Goal: Task Accomplishment & Management: Use online tool/utility

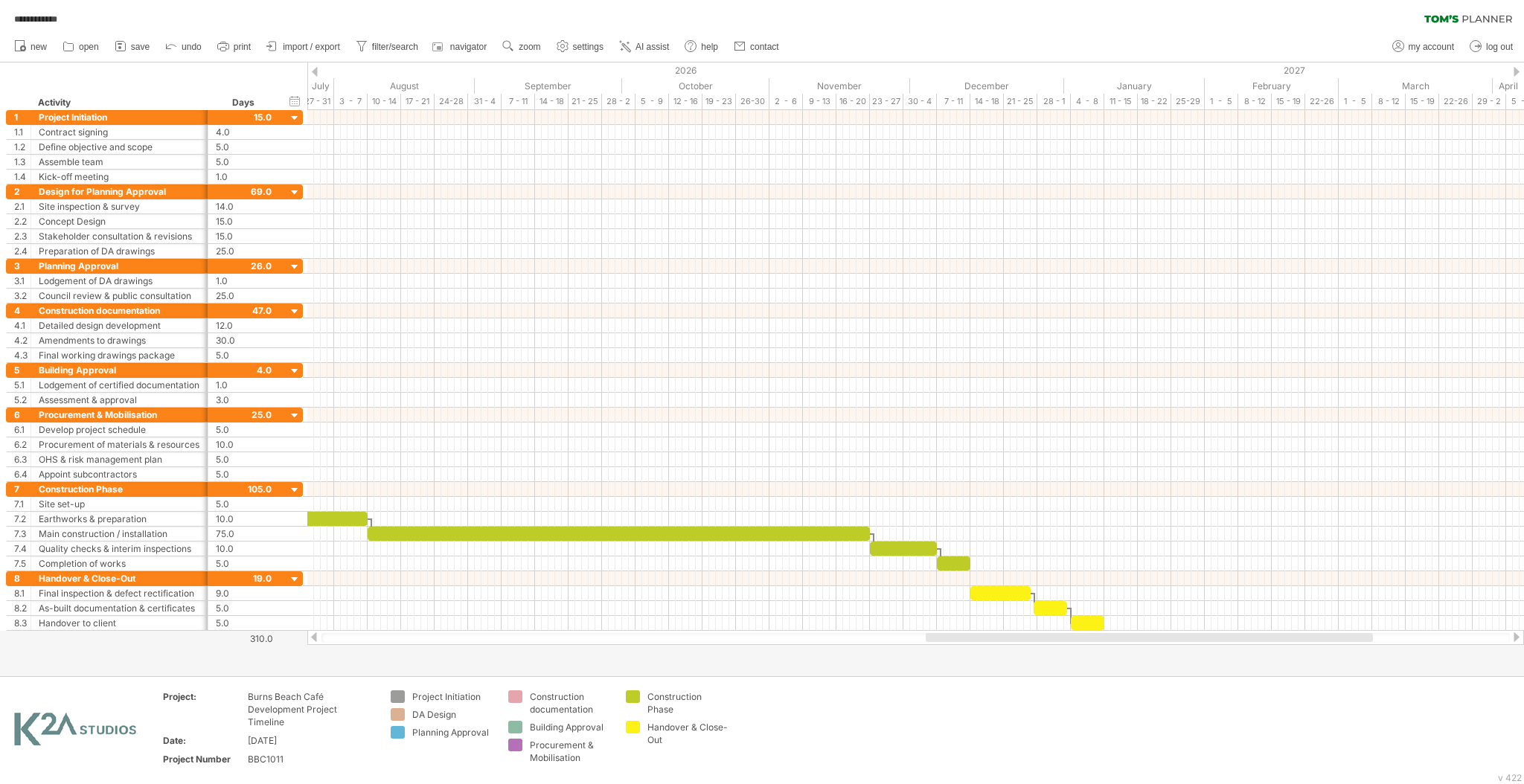
drag, startPoint x: 1025, startPoint y: 643, endPoint x: 1002, endPoint y: 644, distance: 23.0
click at [1002, 644] on div at bounding box center [915, 637] width 1217 height 15
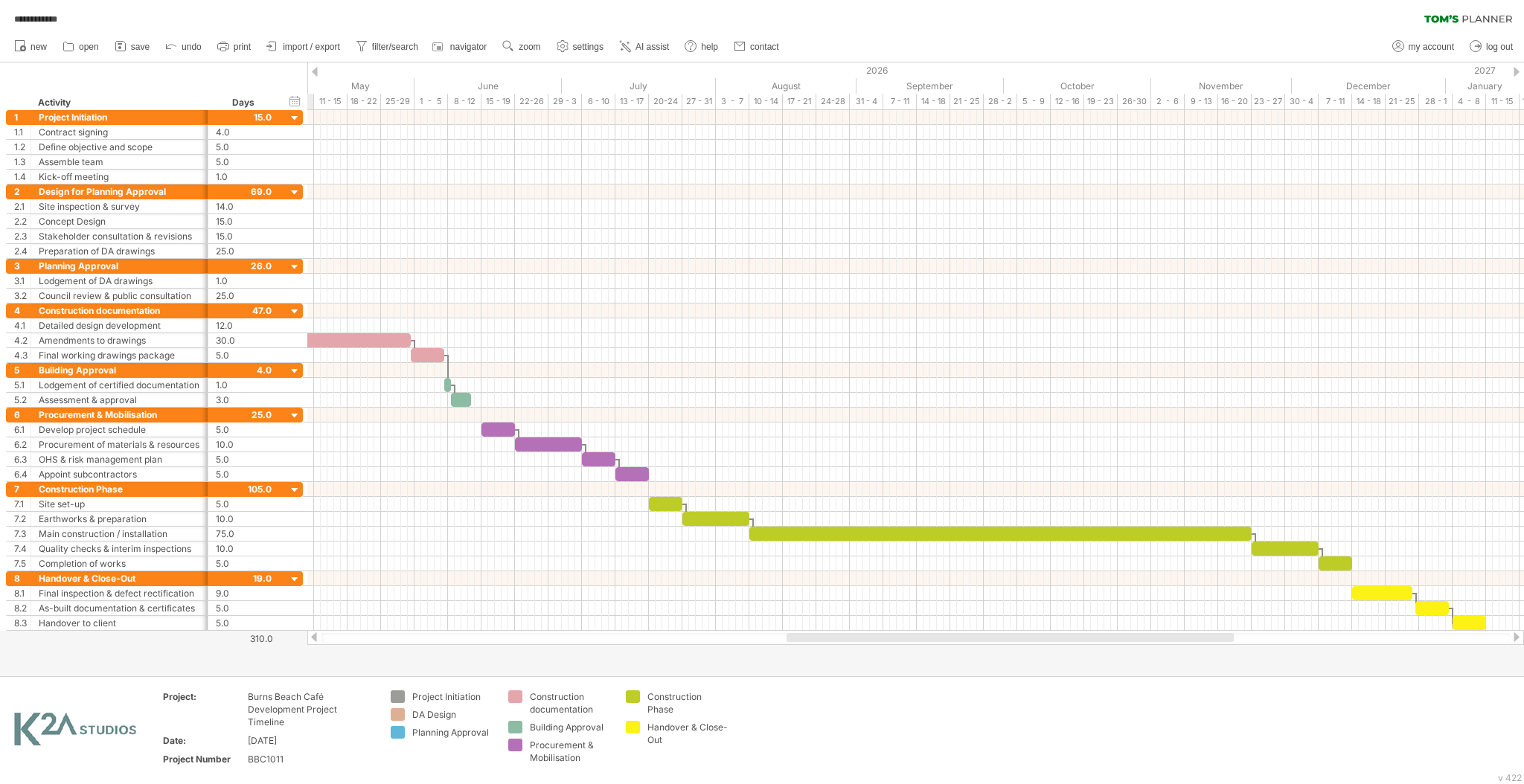
drag, startPoint x: 1009, startPoint y: 638, endPoint x: 839, endPoint y: 627, distance: 170.4
click at [839, 627] on div "**********" at bounding box center [762, 392] width 1524 height 784
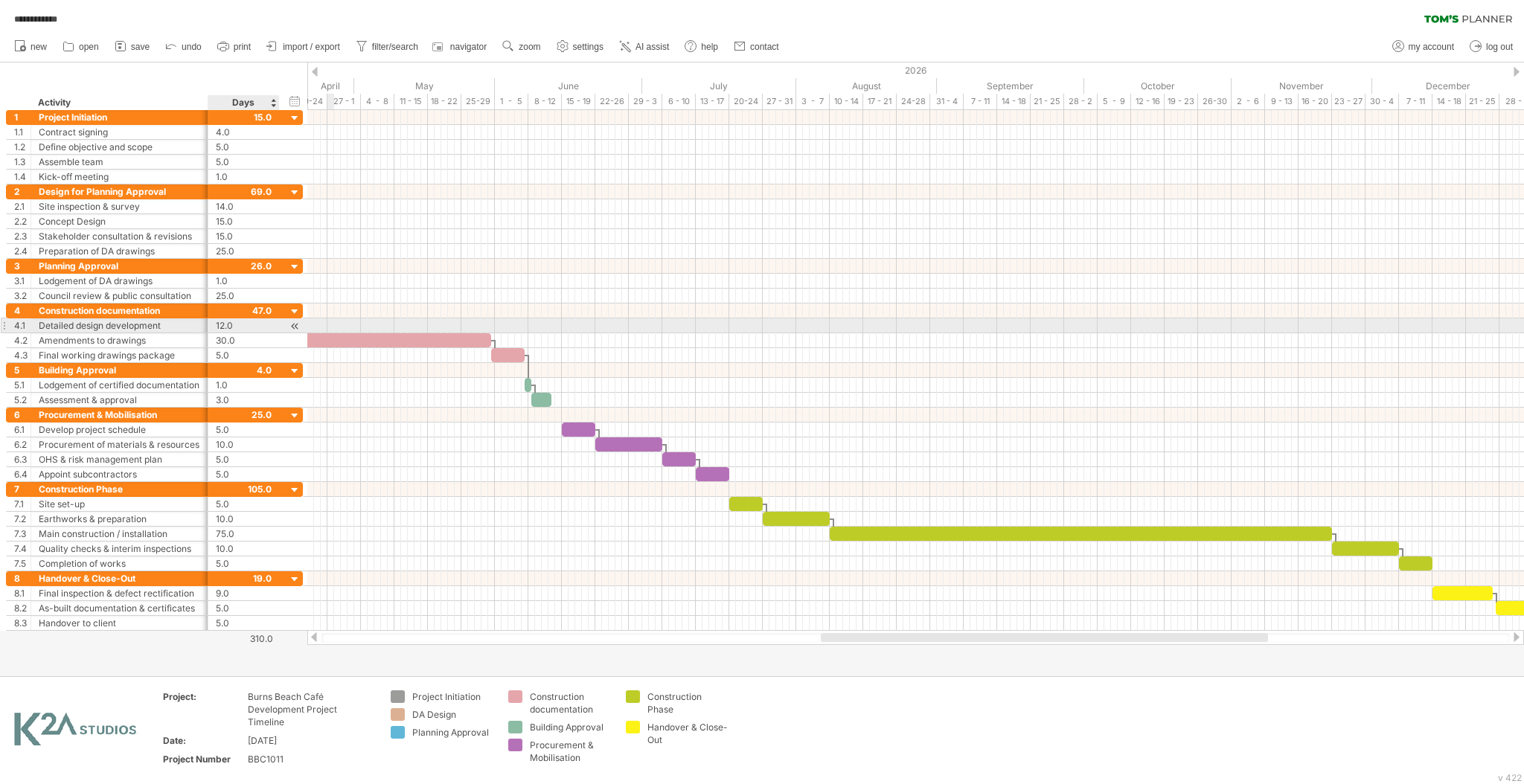
click at [227, 326] on div "12.0" at bounding box center [243, 326] width 56 height 14
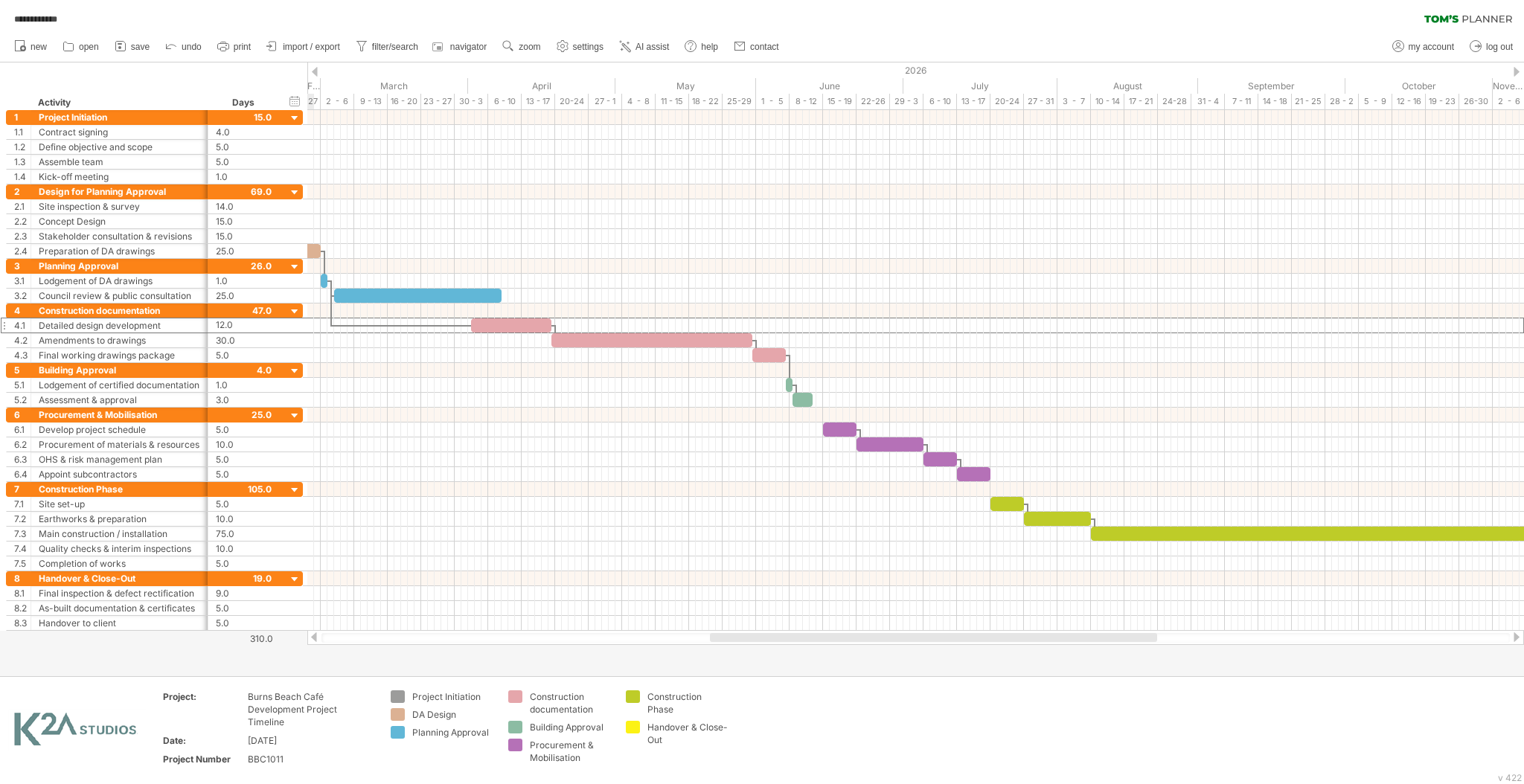
drag, startPoint x: 884, startPoint y: 640, endPoint x: 772, endPoint y: 637, distance: 112.0
click at [772, 637] on div at bounding box center [934, 637] width 448 height 9
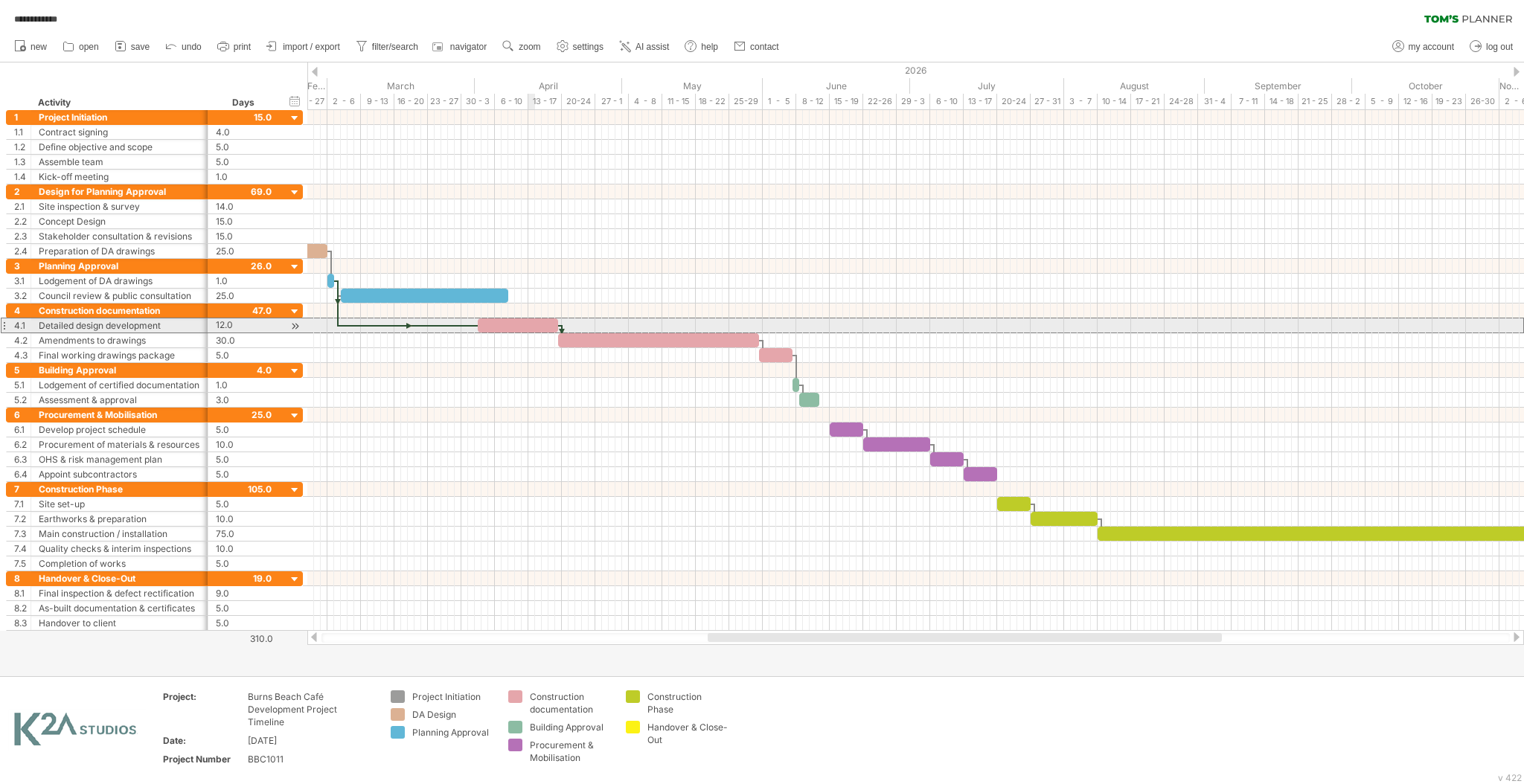
click at [533, 327] on div at bounding box center [518, 326] width 81 height 14
drag, startPoint x: 558, startPoint y: 323, endPoint x: 579, endPoint y: 325, distance: 21.1
click at [579, 325] on span at bounding box center [579, 326] width 6 height 14
drag, startPoint x: 579, startPoint y: 325, endPoint x: 601, endPoint y: 323, distance: 22.1
click at [601, 323] on div "[DATE] - 18.0 days [DATE]" at bounding box center [915, 370] width 1217 height 520
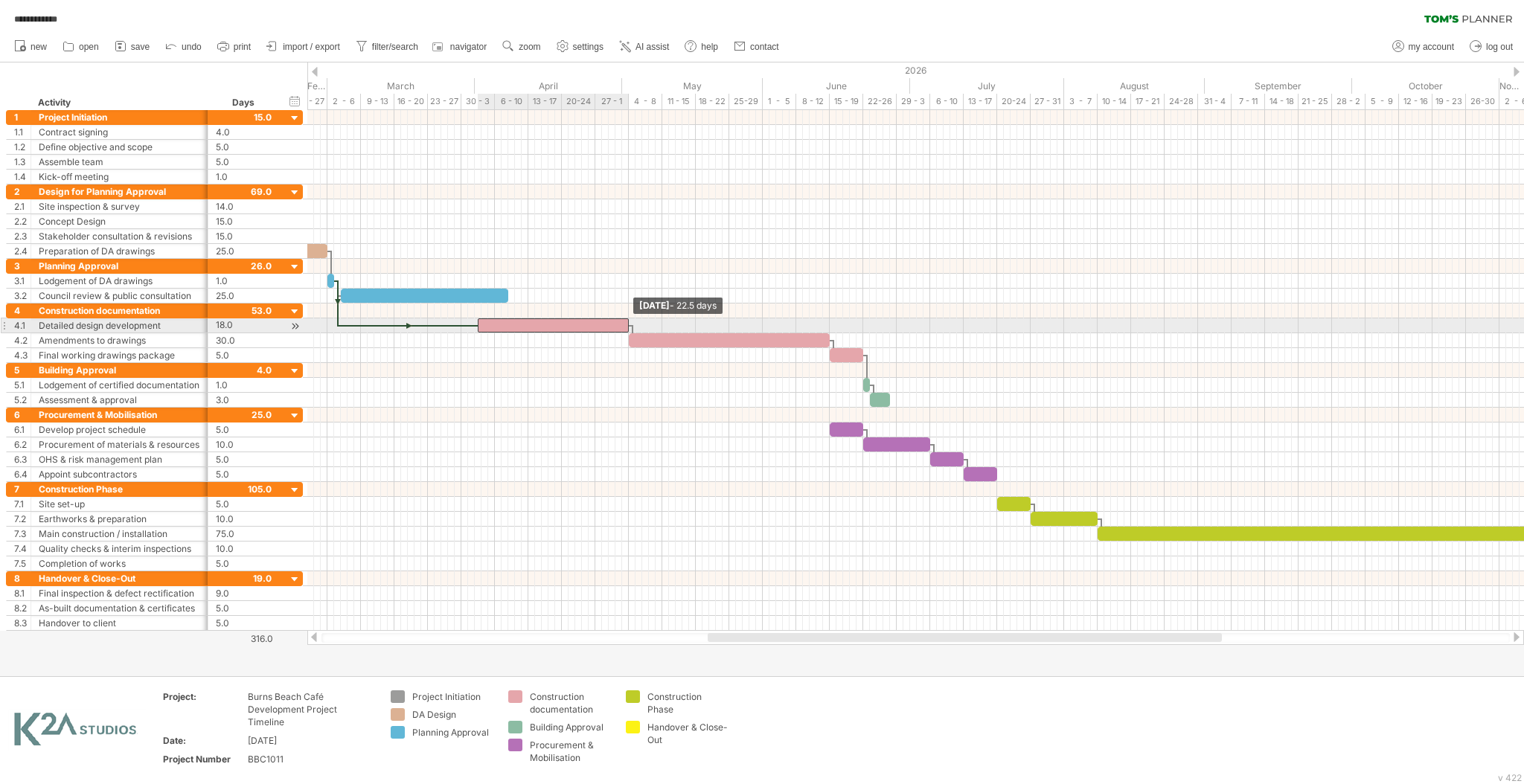
drag, startPoint x: 596, startPoint y: 320, endPoint x: 628, endPoint y: 320, distance: 32.0
click at [628, 320] on span at bounding box center [629, 326] width 6 height 14
drag, startPoint x: 628, startPoint y: 322, endPoint x: 639, endPoint y: 322, distance: 11.0
click at [639, 322] on span at bounding box center [639, 326] width 6 height 14
click at [641, 322] on span at bounding box center [642, 326] width 6 height 14
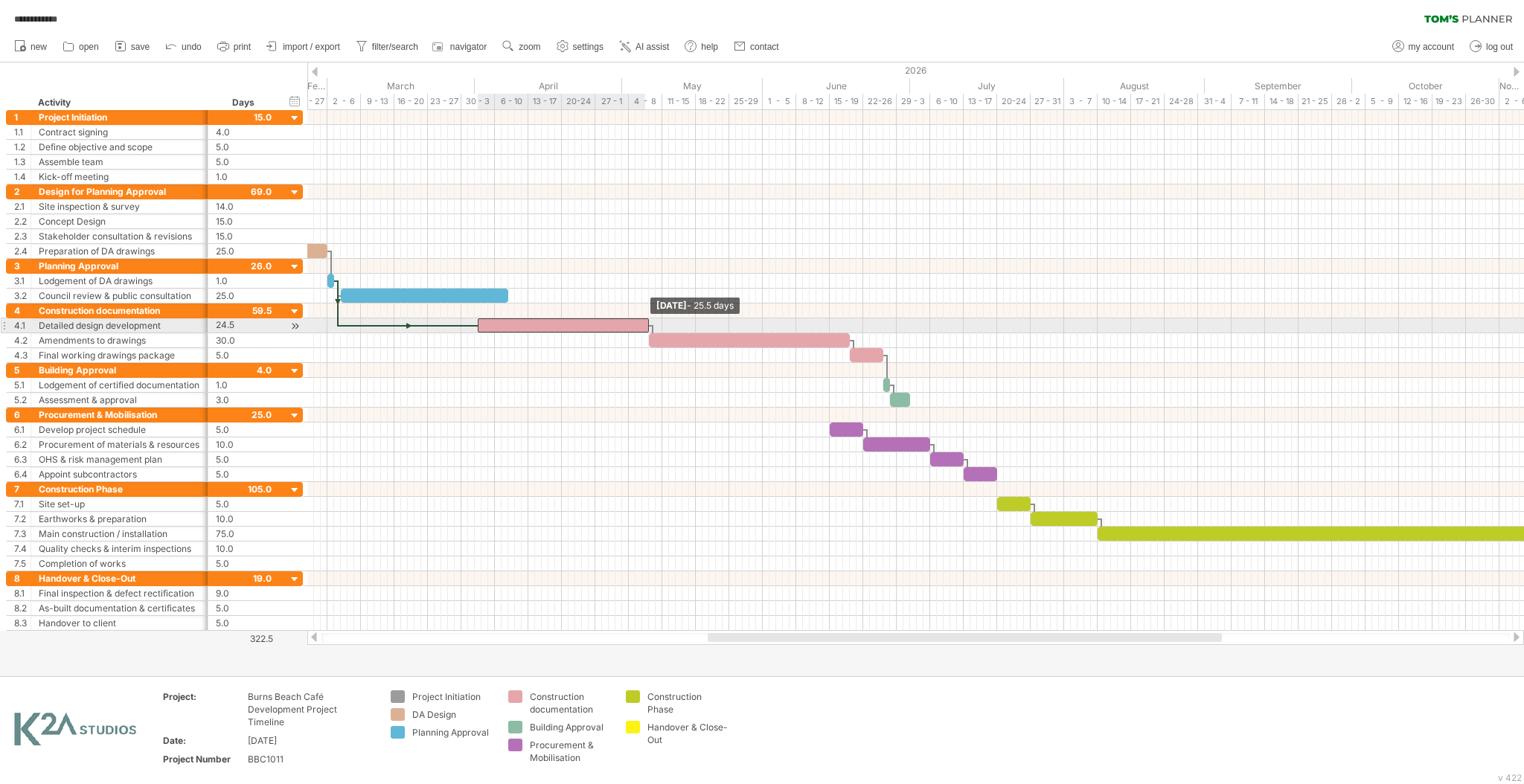
click at [646, 322] on span at bounding box center [649, 326] width 6 height 14
click at [645, 326] on span at bounding box center [645, 326] width 6 height 14
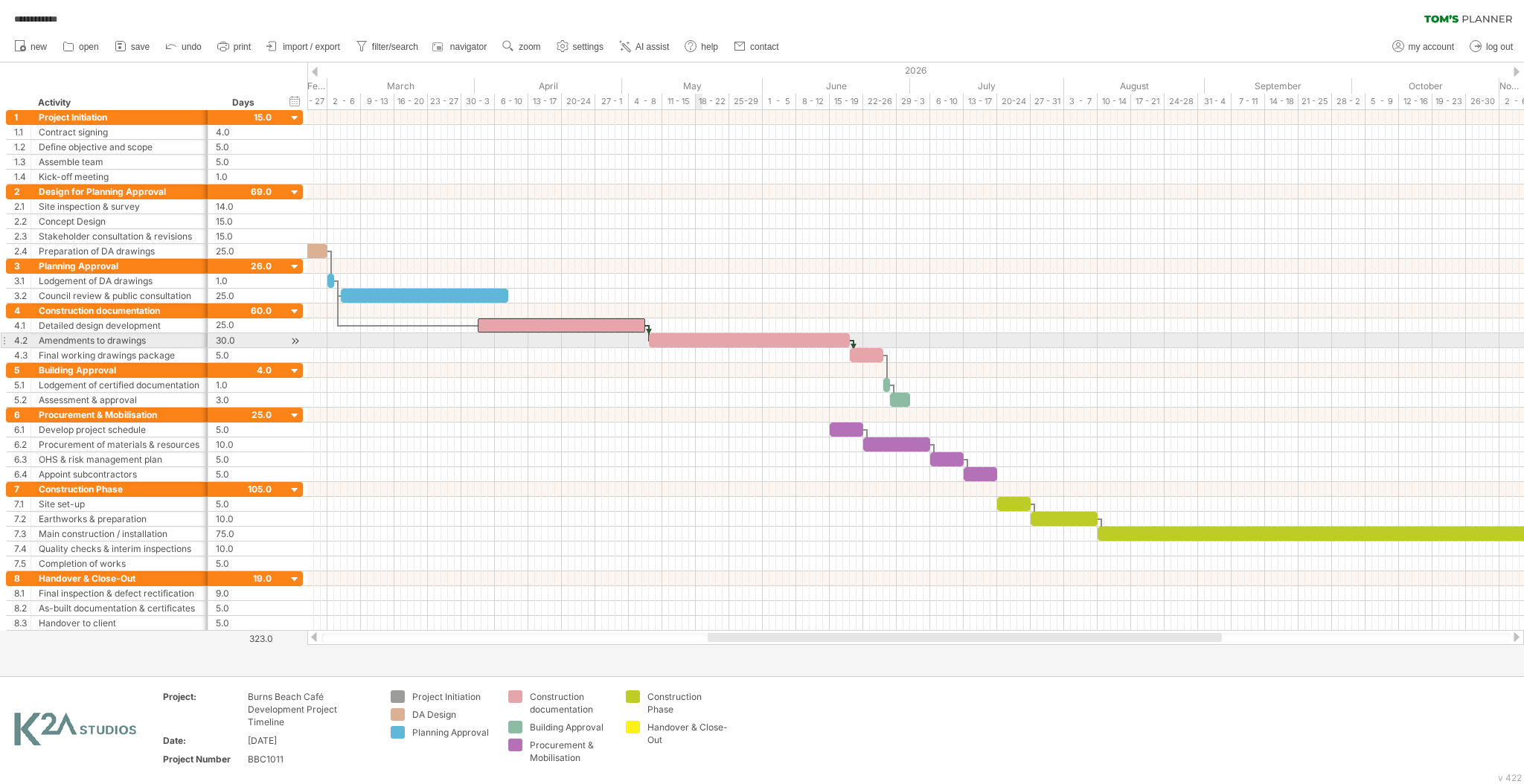
click at [701, 339] on div at bounding box center [750, 340] width 201 height 14
drag, startPoint x: 849, startPoint y: 342, endPoint x: 825, endPoint y: 340, distance: 24.1
click at [825, 340] on span at bounding box center [826, 340] width 6 height 14
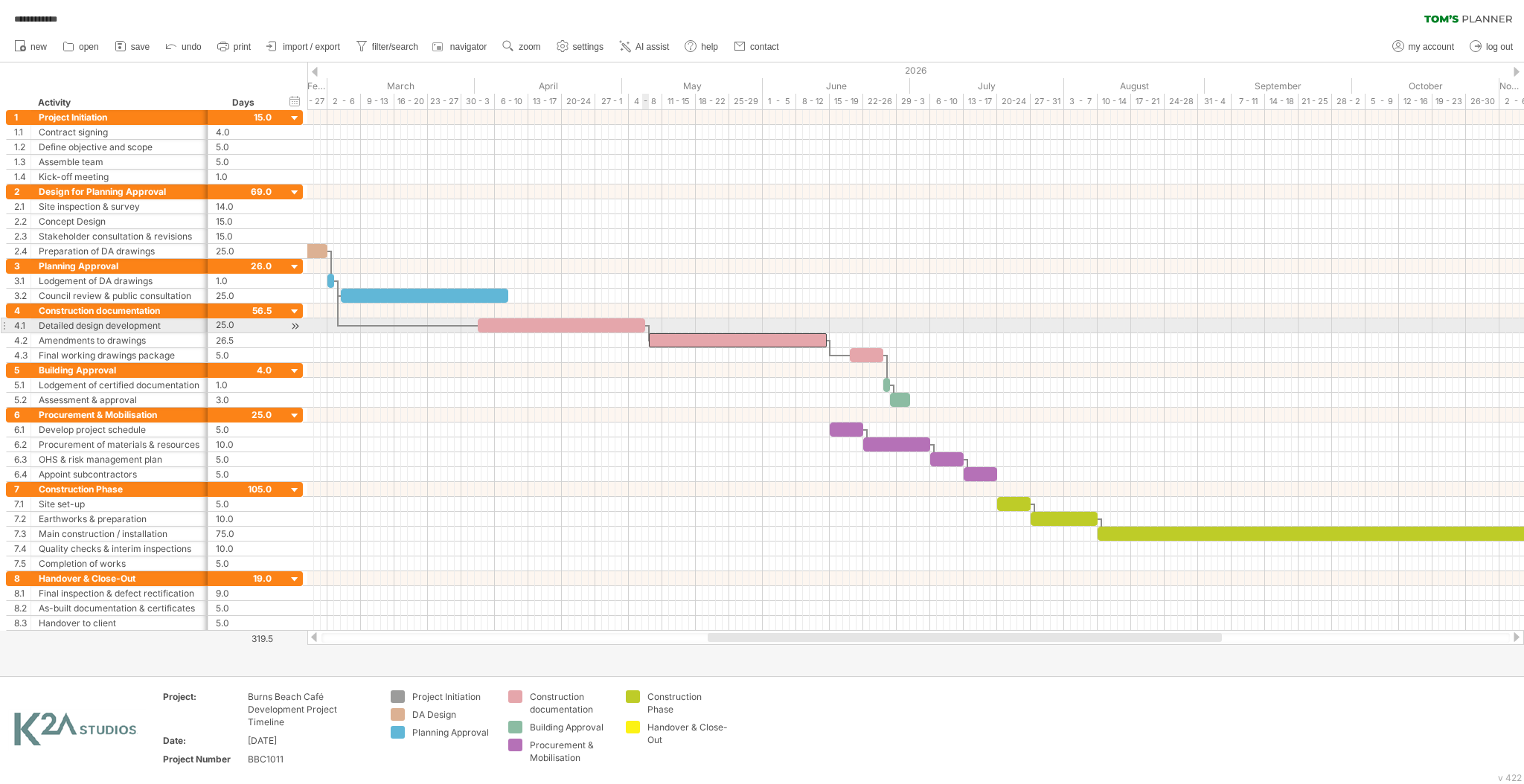
click at [628, 326] on div at bounding box center [562, 326] width 167 height 14
click at [648, 326] on div at bounding box center [648, 333] width 5 height 17
drag, startPoint x: 643, startPoint y: 326, endPoint x: 671, endPoint y: 323, distance: 28.2
click at [671, 323] on span at bounding box center [672, 326] width 6 height 14
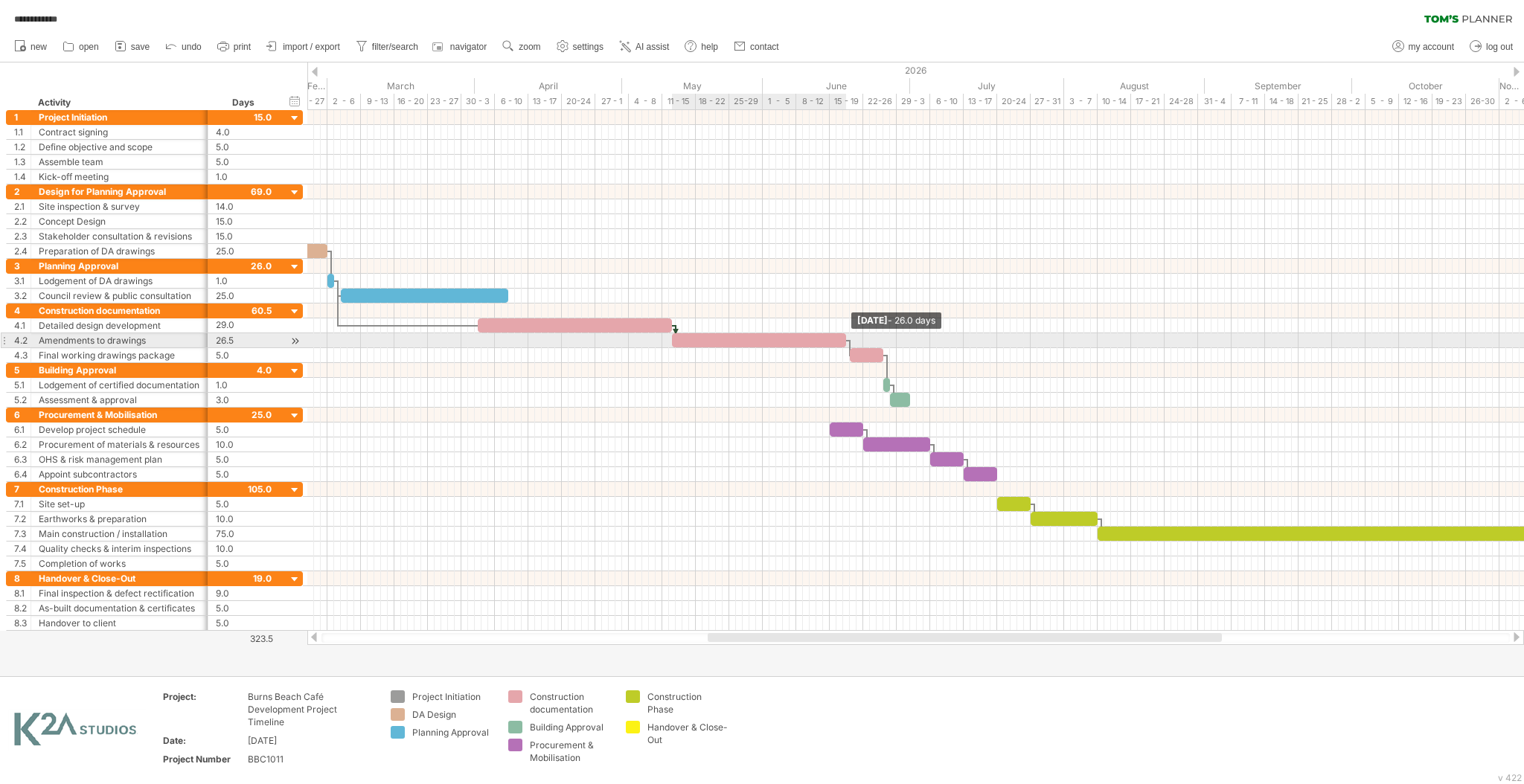
click at [845, 340] on span at bounding box center [846, 340] width 6 height 14
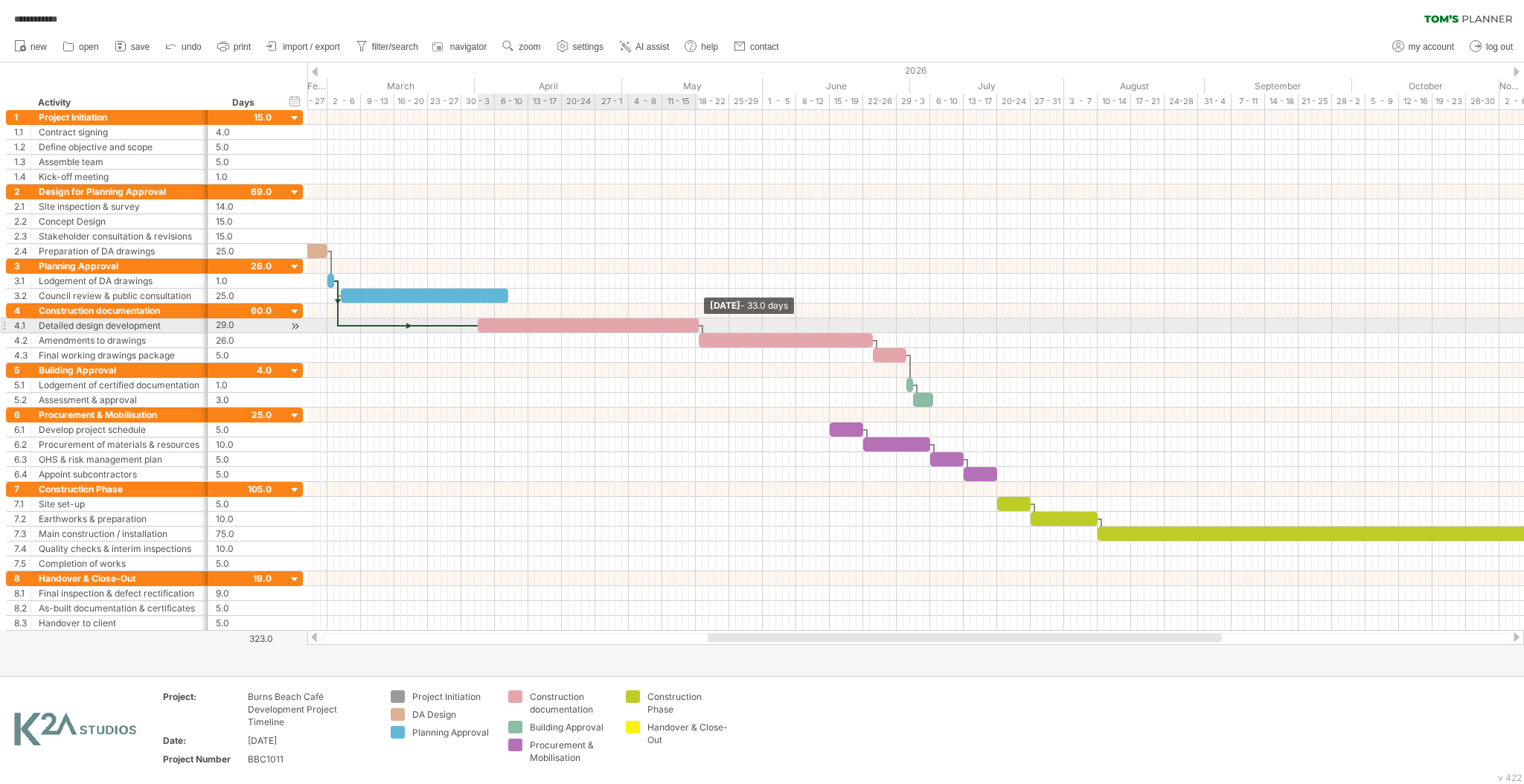
drag, startPoint x: 671, startPoint y: 327, endPoint x: 698, endPoint y: 327, distance: 27.0
click at [698, 327] on span at bounding box center [699, 326] width 6 height 14
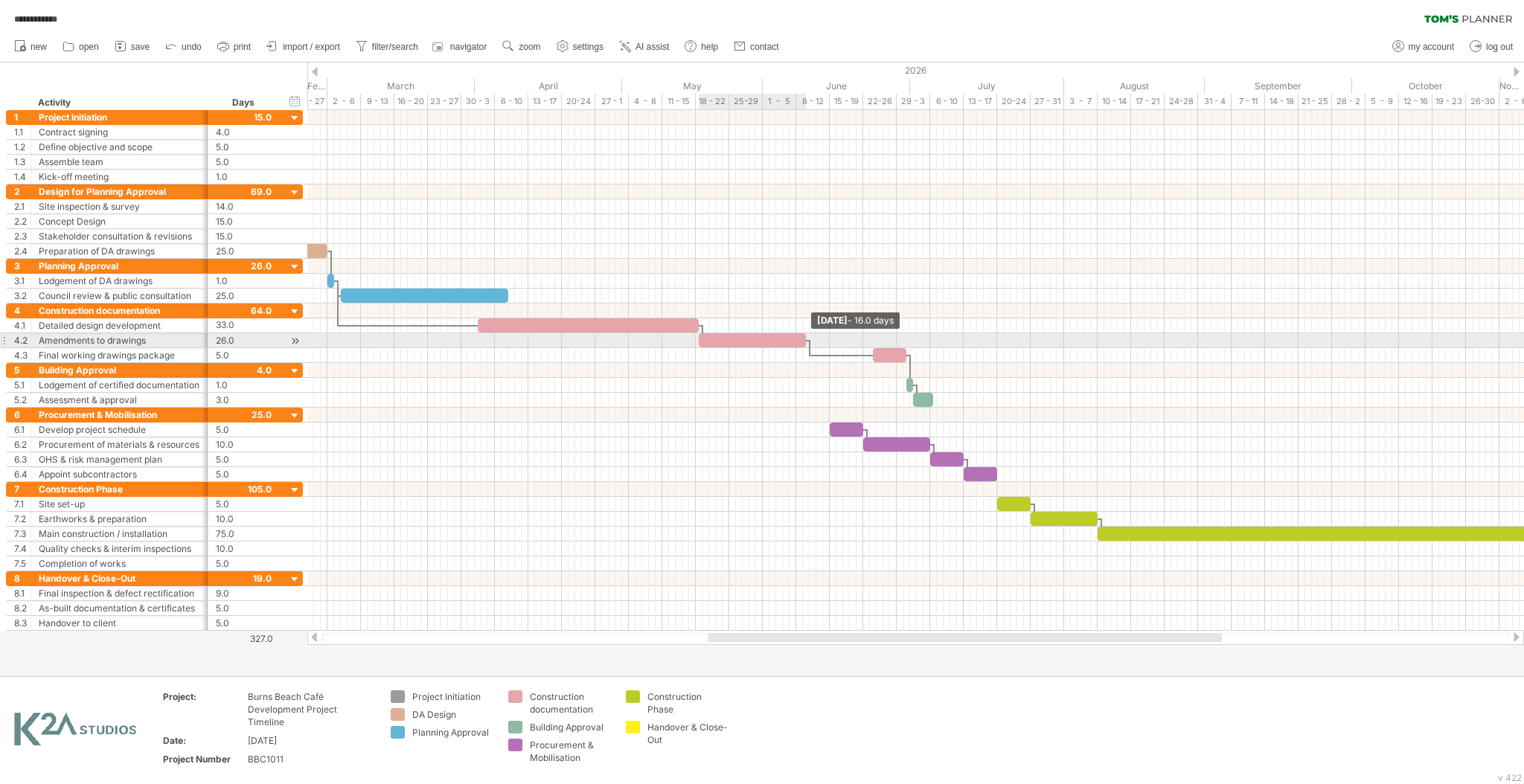
drag, startPoint x: 874, startPoint y: 341, endPoint x: 807, endPoint y: 343, distance: 67.0
click at [807, 343] on span at bounding box center [806, 340] width 6 height 14
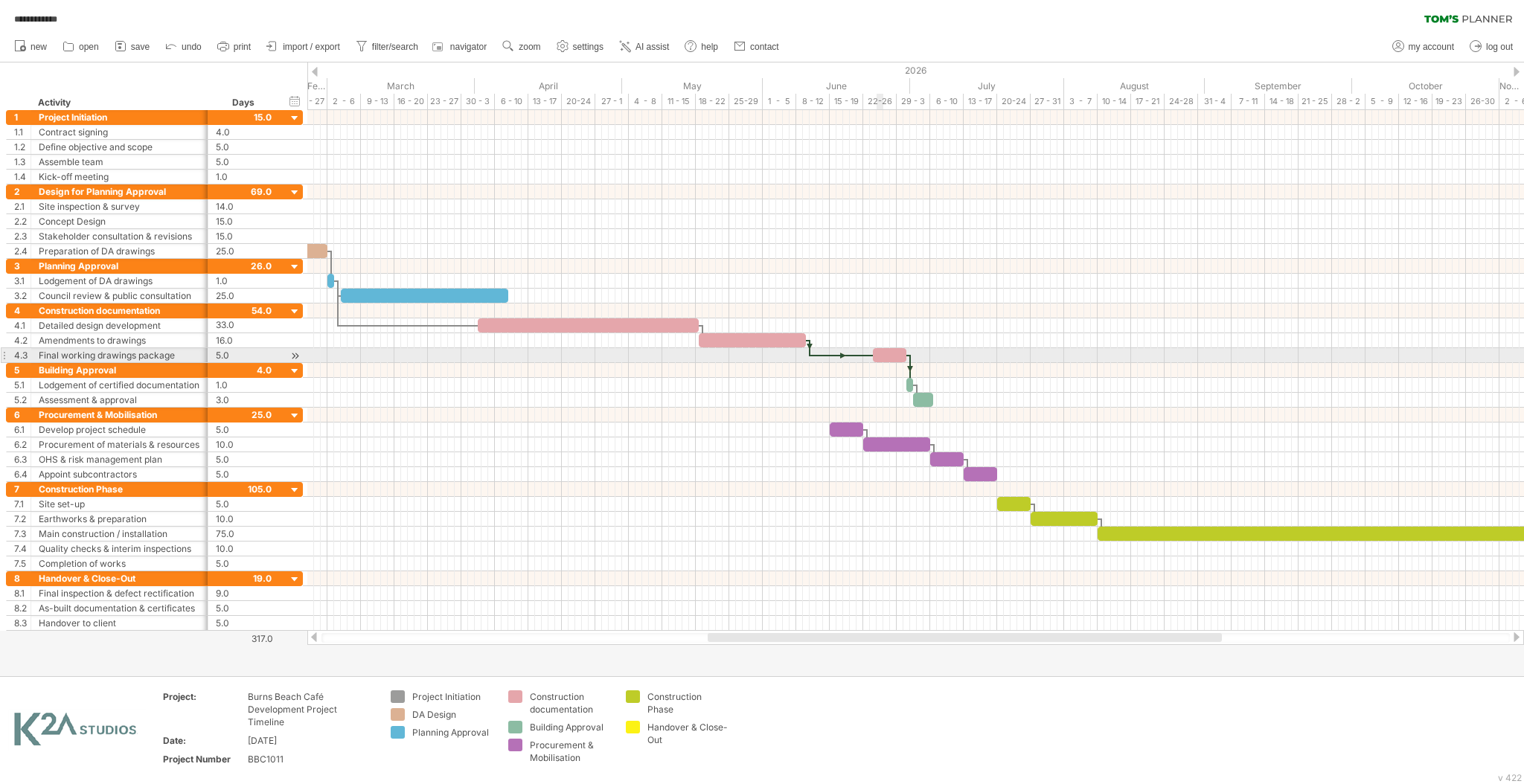
click at [882, 360] on div at bounding box center [889, 355] width 33 height 14
drag, startPoint x: 906, startPoint y: 358, endPoint x: 913, endPoint y: 359, distance: 7.1
click at [913, 359] on span at bounding box center [913, 355] width 6 height 14
drag, startPoint x: 874, startPoint y: 354, endPoint x: 802, endPoint y: 356, distance: 72.0
click at [802, 356] on span at bounding box center [803, 355] width 6 height 14
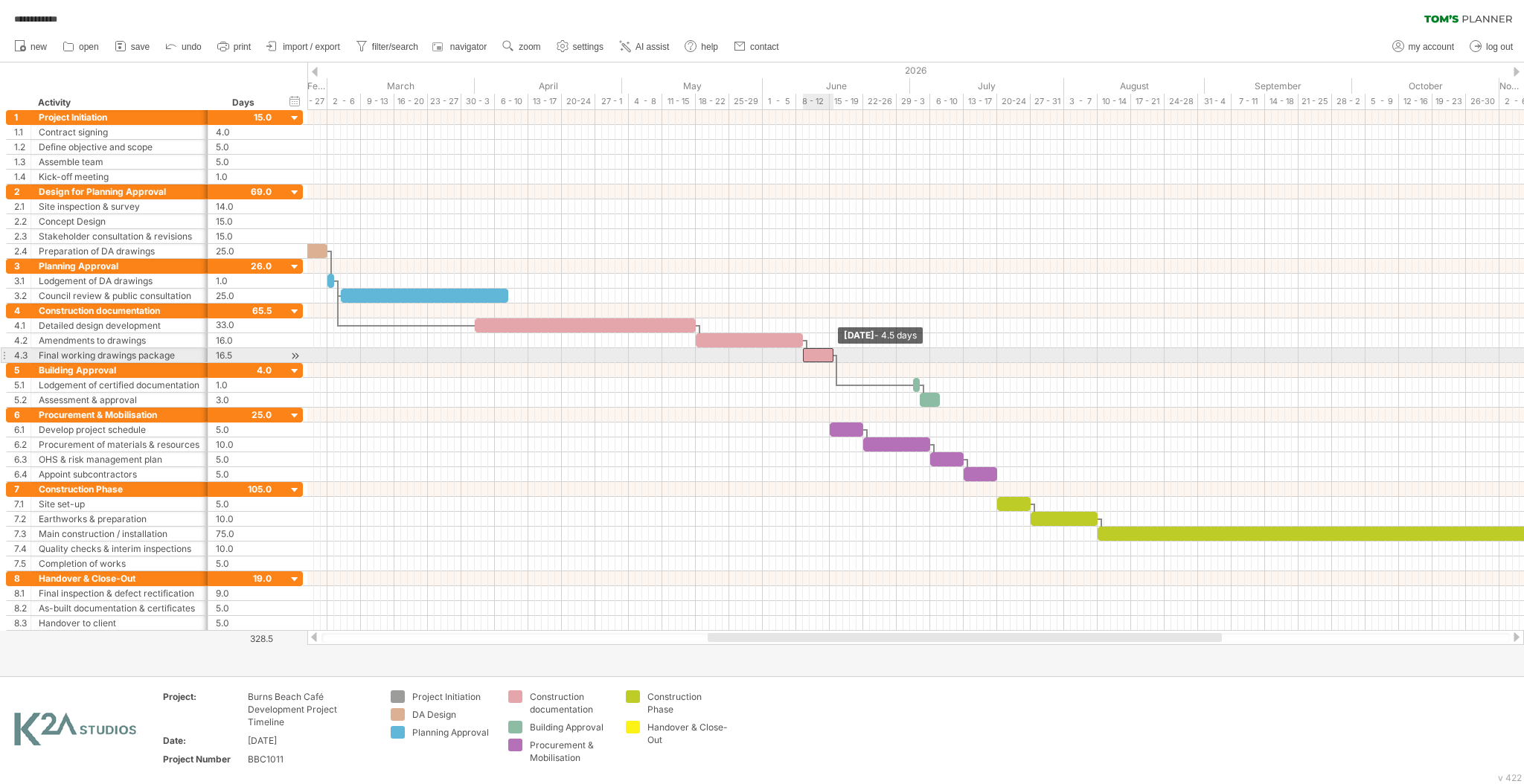
drag, startPoint x: 911, startPoint y: 354, endPoint x: 829, endPoint y: 356, distance: 82.0
click at [830, 356] on span at bounding box center [833, 355] width 6 height 14
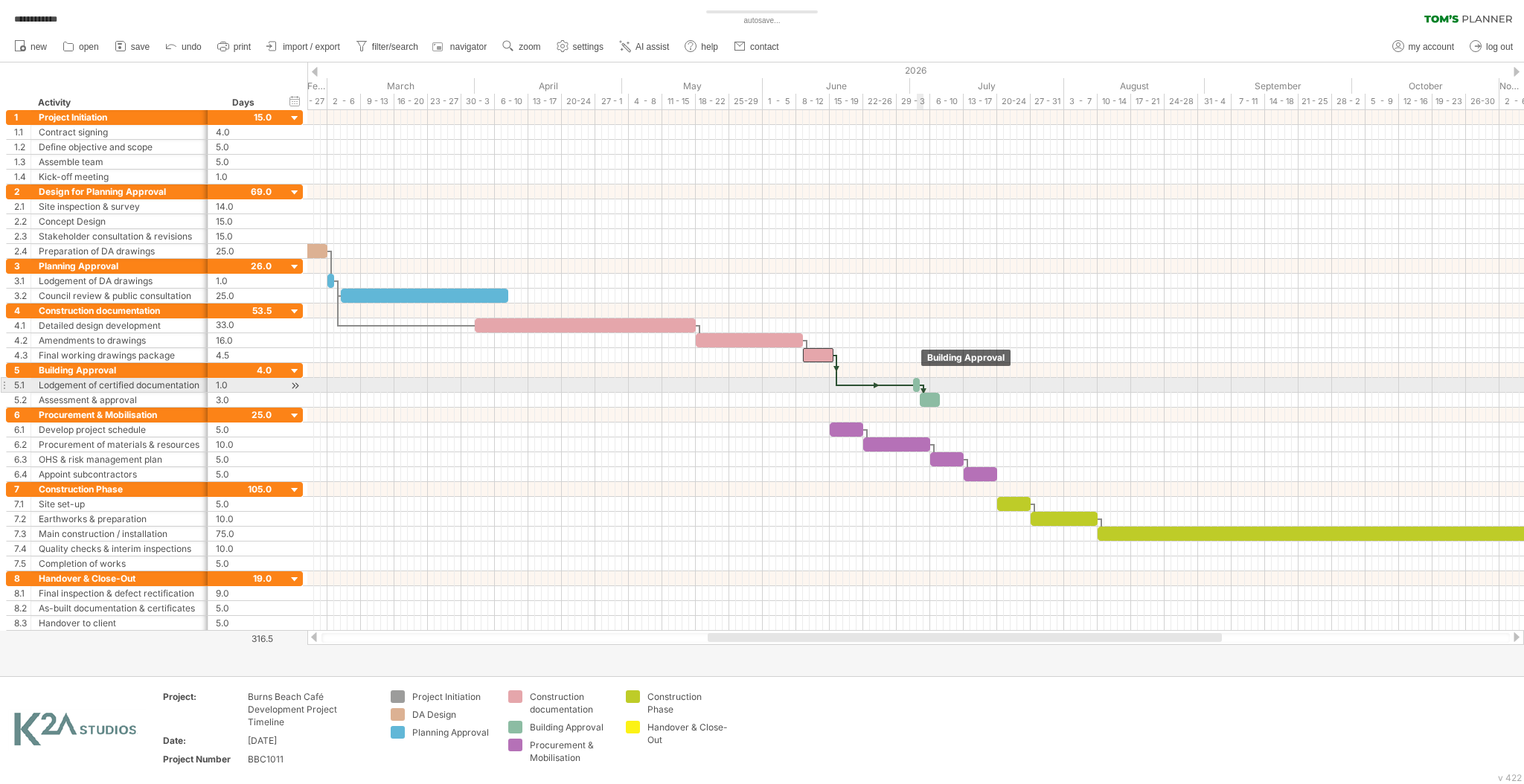
click at [920, 386] on span at bounding box center [920, 385] width 6 height 14
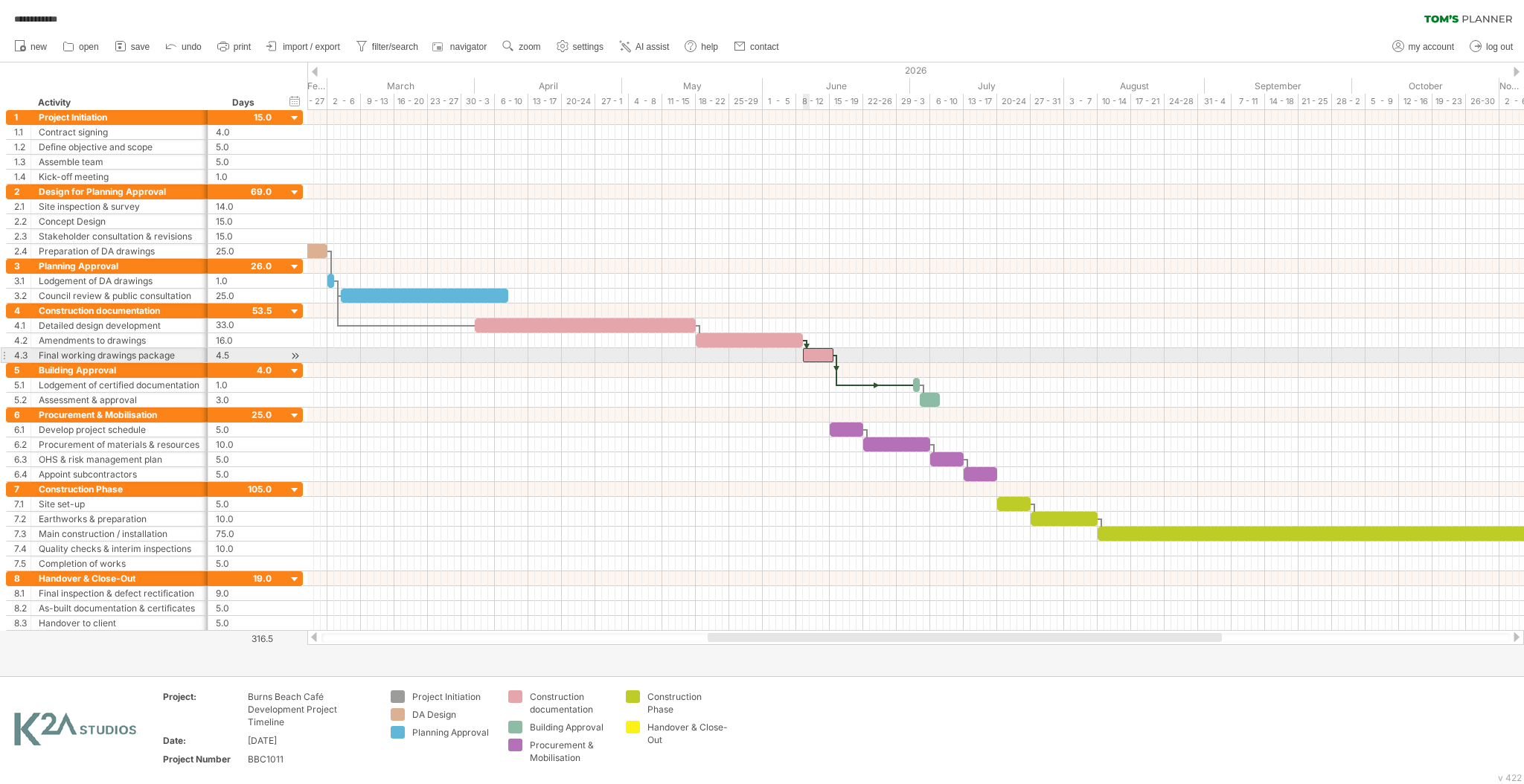
click at [807, 355] on div at bounding box center [818, 355] width 30 height 14
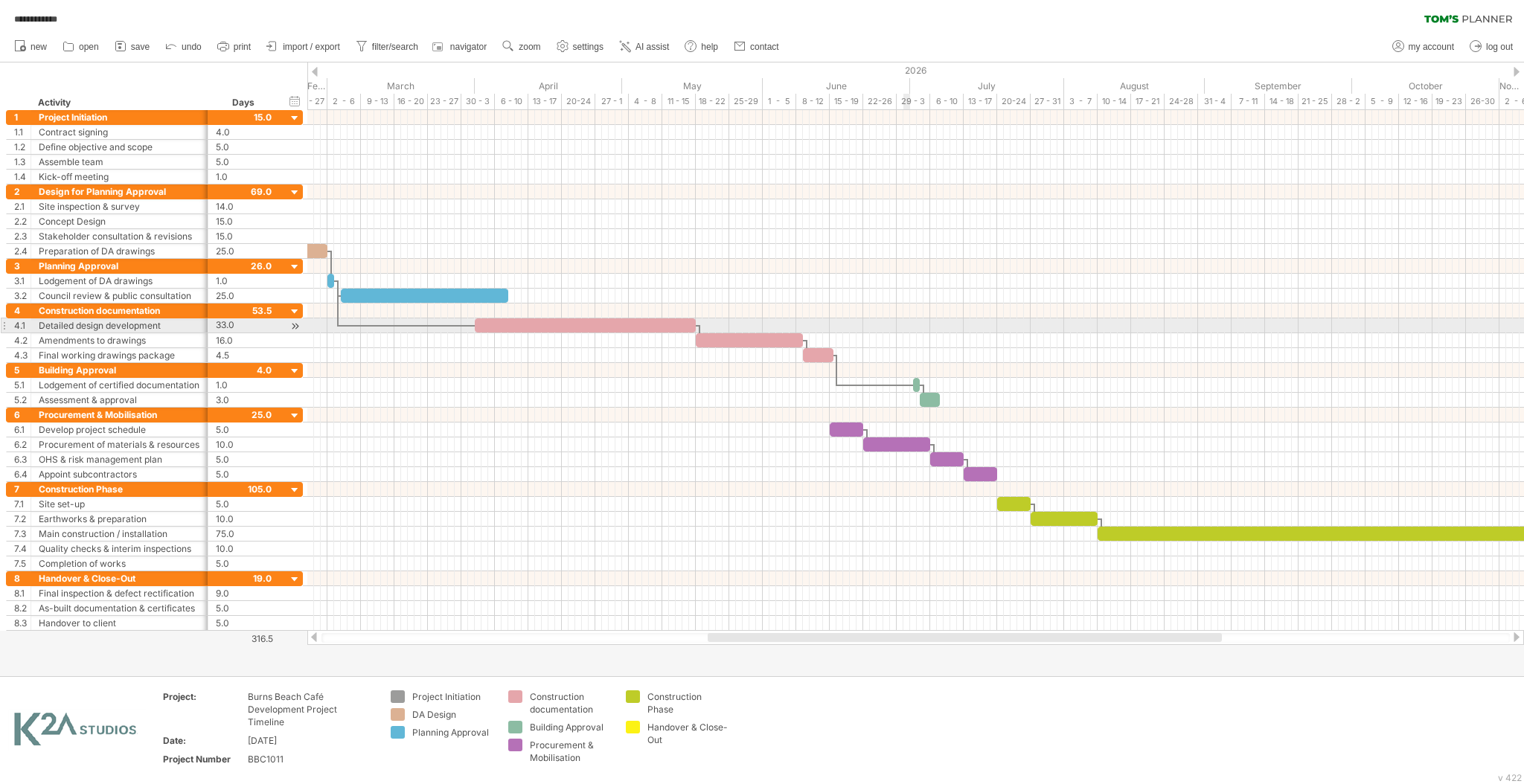
click at [906, 325] on div at bounding box center [915, 326] width 1217 height 15
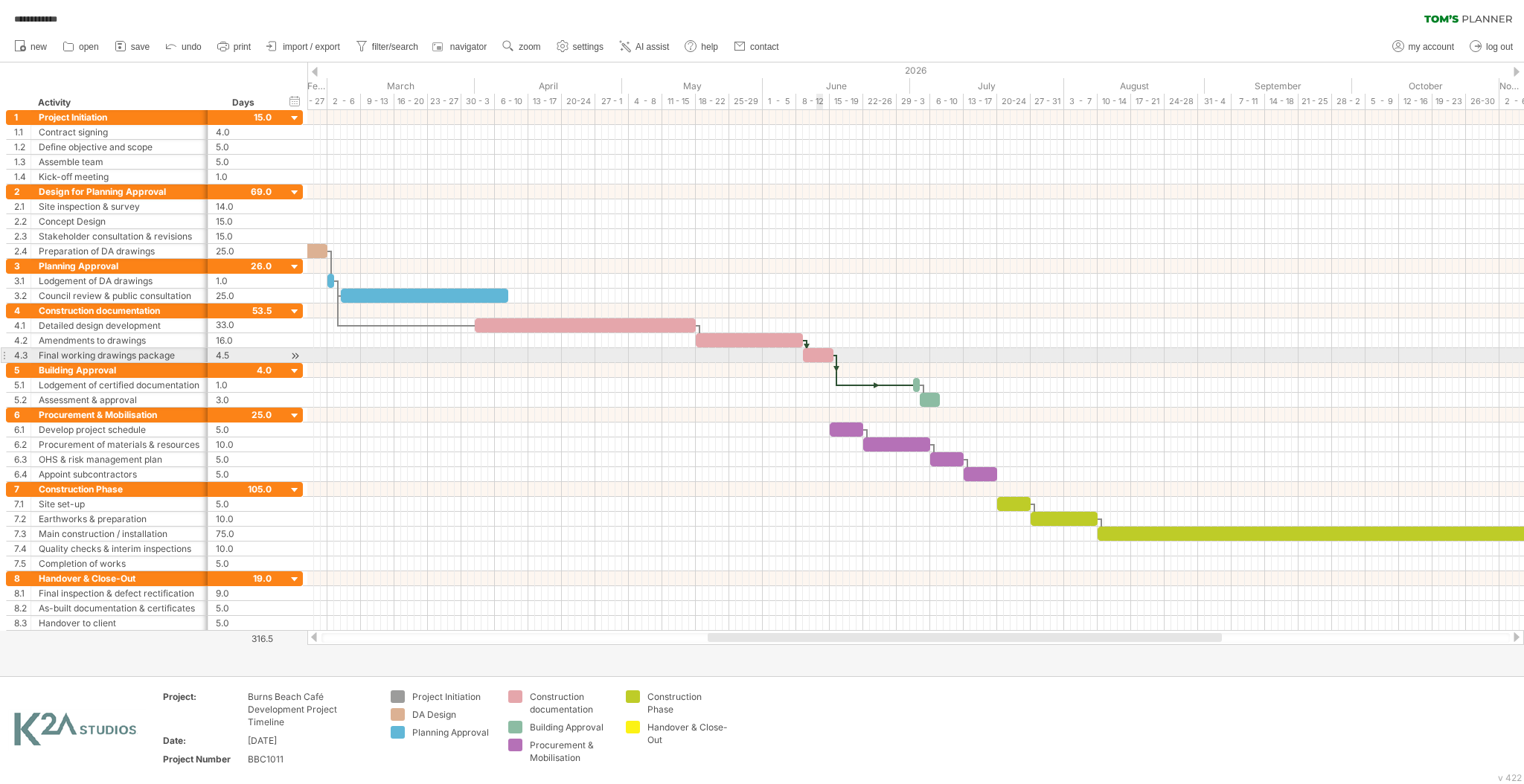
click at [818, 359] on div at bounding box center [818, 355] width 30 height 14
click at [833, 355] on div "[DATE] - 4.0 days [DATE]" at bounding box center [915, 370] width 1217 height 520
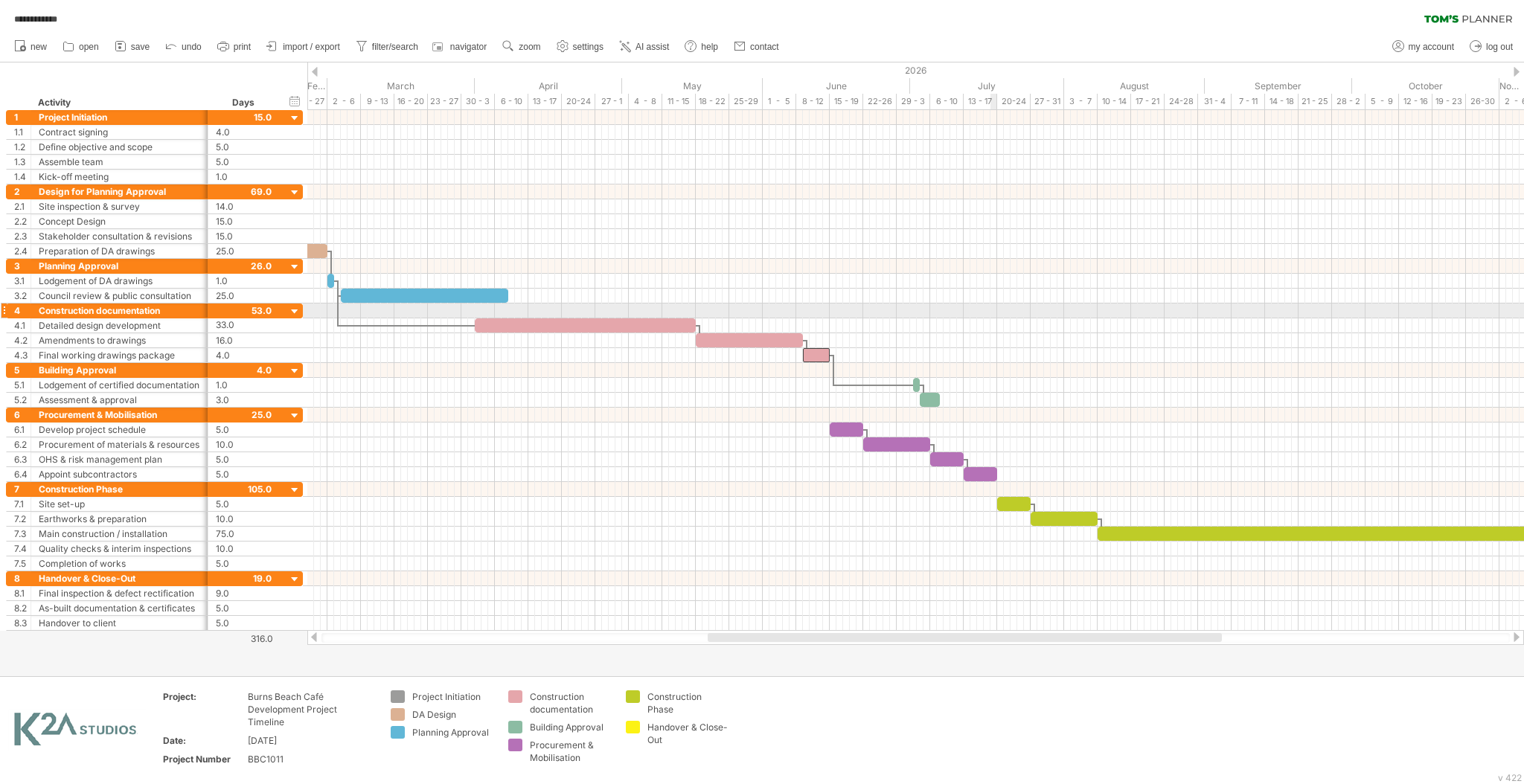
click at [995, 316] on div at bounding box center [915, 311] width 1217 height 15
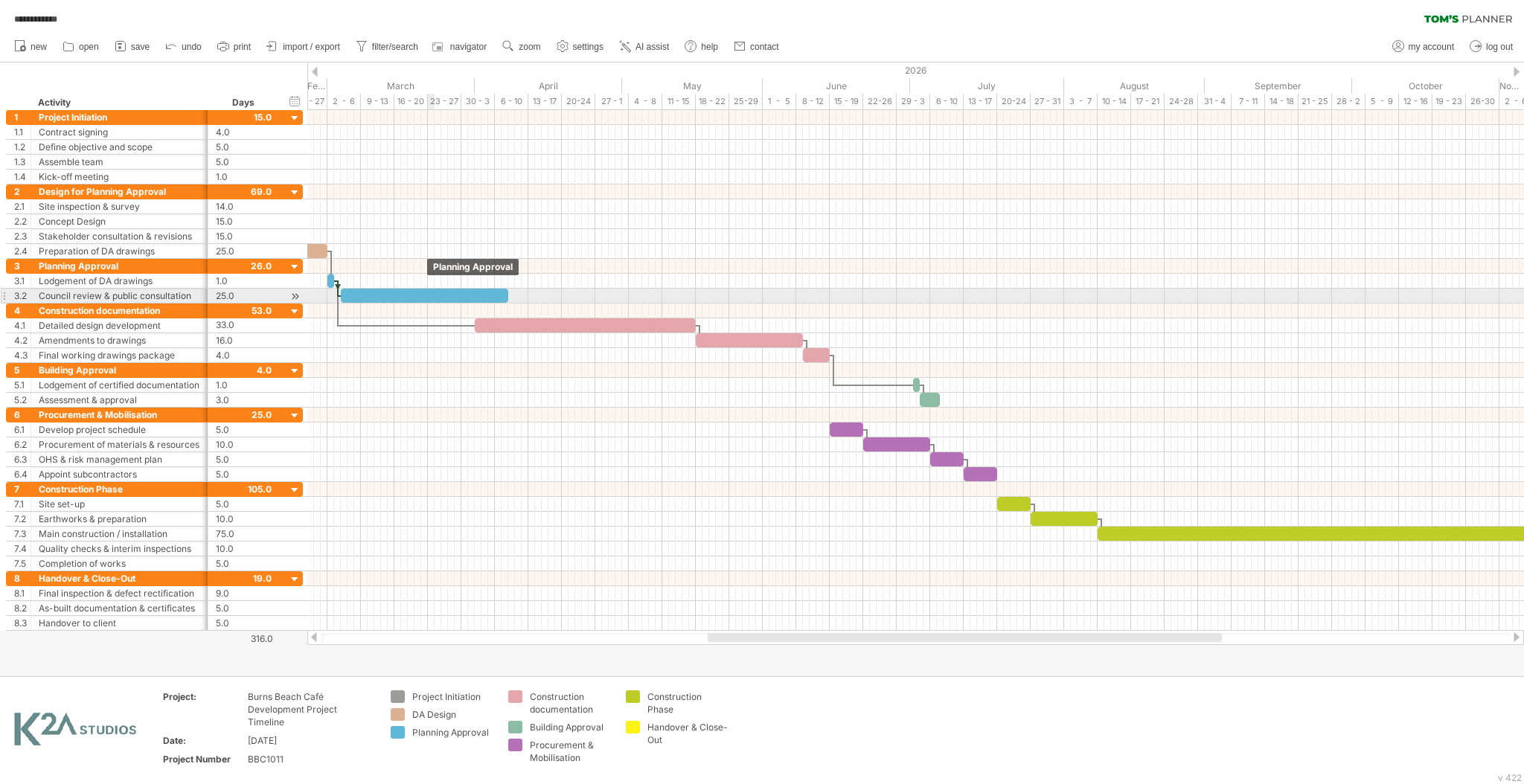
click at [433, 296] on div at bounding box center [424, 295] width 167 height 14
drag, startPoint x: 510, startPoint y: 297, endPoint x: 476, endPoint y: 298, distance: 34.0
click at [476, 298] on span at bounding box center [475, 295] width 6 height 14
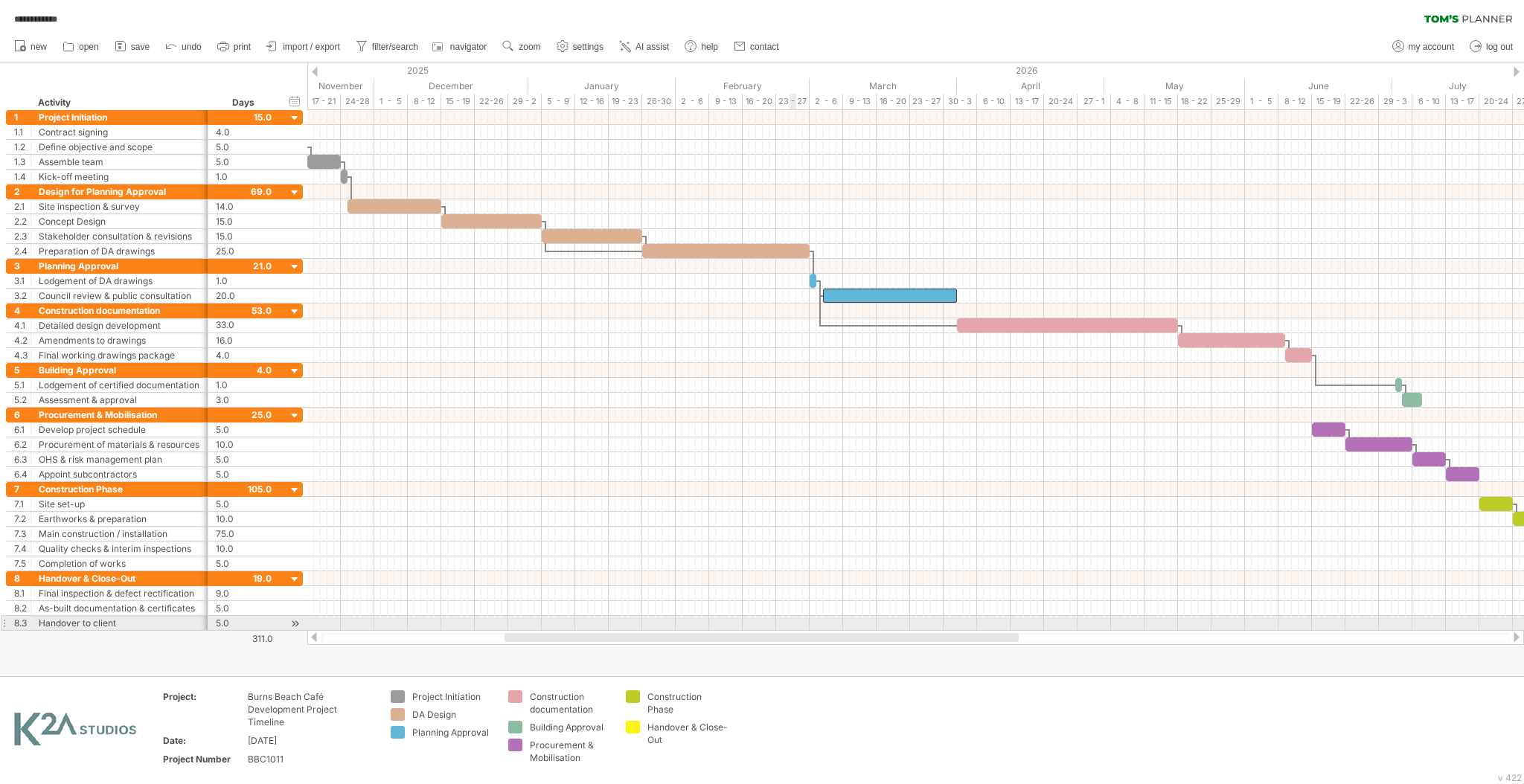
drag, startPoint x: 998, startPoint y: 640, endPoint x: 795, endPoint y: 627, distance: 203.4
click at [795, 627] on div "**********" at bounding box center [762, 392] width 1524 height 784
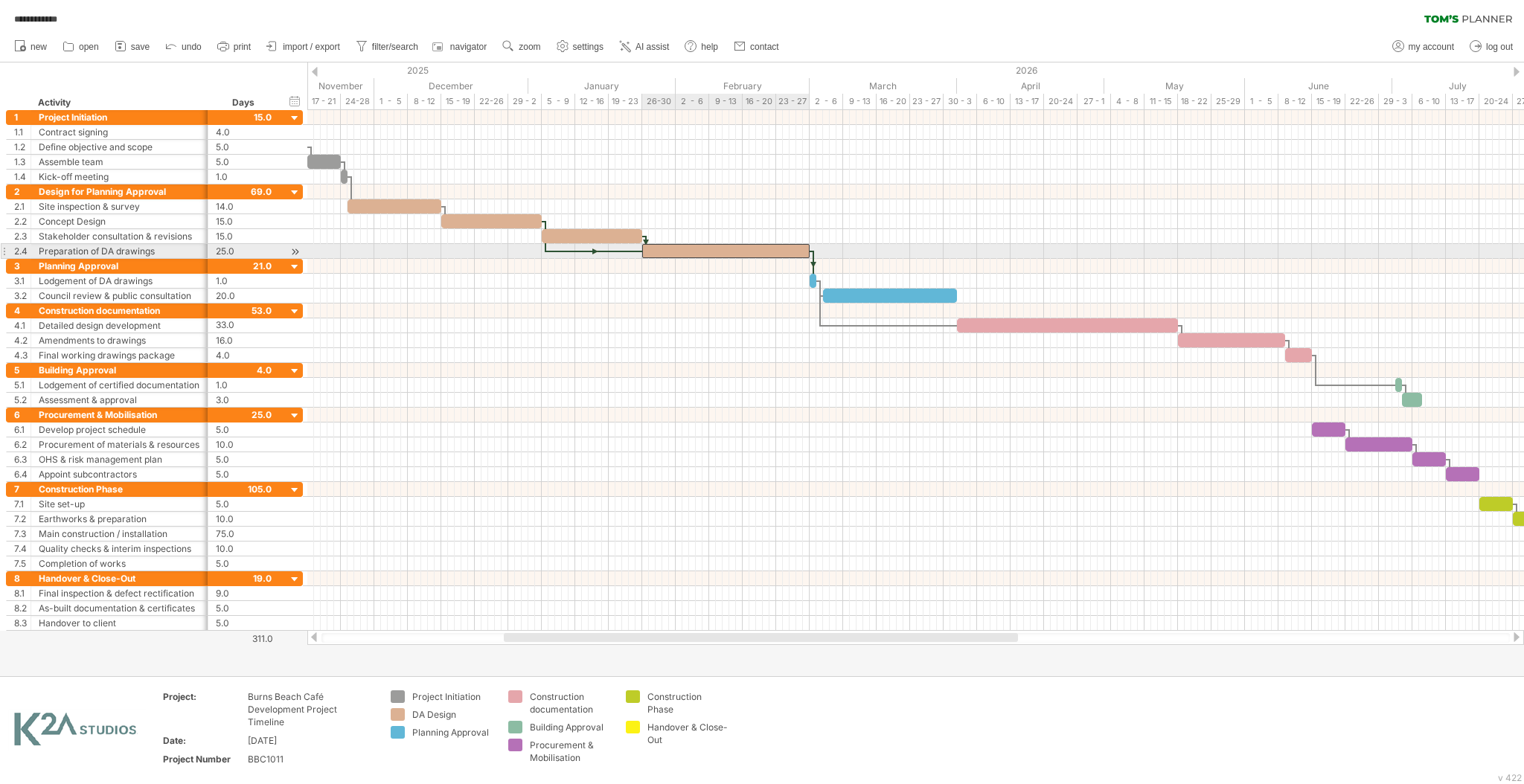
click at [764, 252] on div at bounding box center [726, 251] width 167 height 14
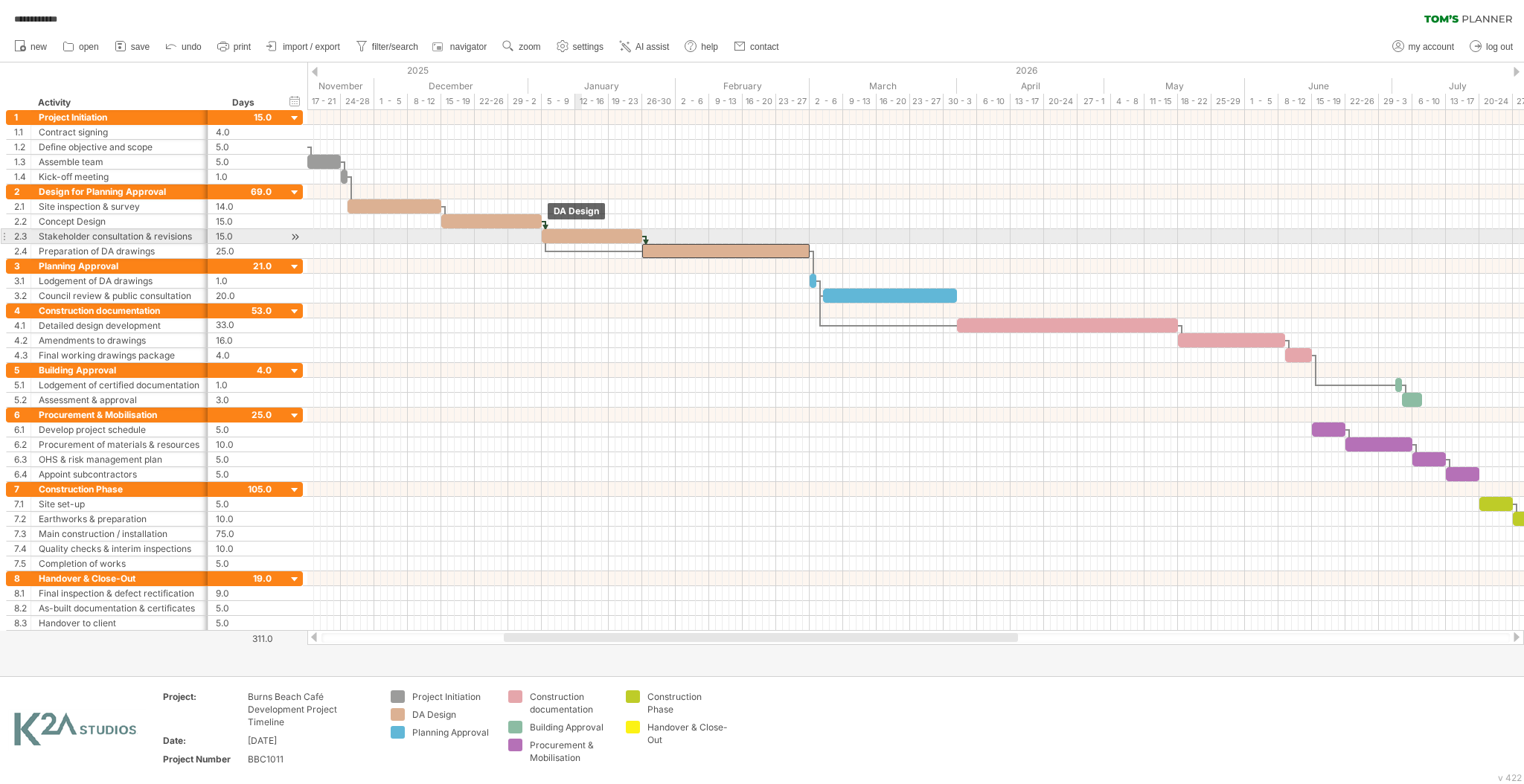
click at [581, 241] on div at bounding box center [592, 236] width 100 height 14
drag, startPoint x: 639, startPoint y: 236, endPoint x: 604, endPoint y: 233, distance: 35.1
click at [604, 233] on div at bounding box center [576, 236] width 67 height 14
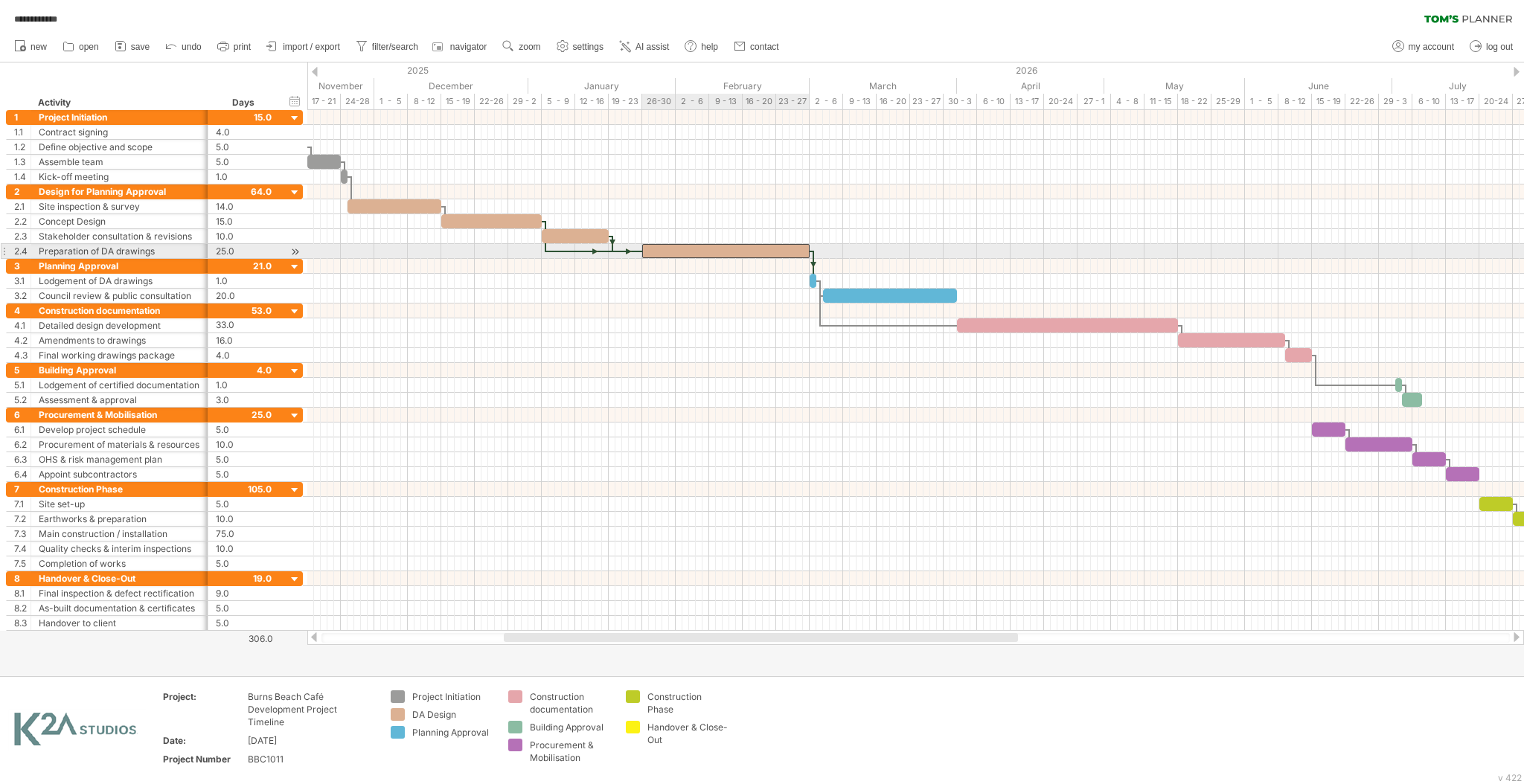
click at [665, 249] on div at bounding box center [726, 251] width 167 height 14
drag, startPoint x: 643, startPoint y: 249, endPoint x: 610, endPoint y: 245, distance: 33.2
click at [610, 245] on span at bounding box center [609, 251] width 6 height 14
drag, startPoint x: 811, startPoint y: 254, endPoint x: 764, endPoint y: 252, distance: 47.0
click at [764, 252] on span at bounding box center [766, 251] width 6 height 14
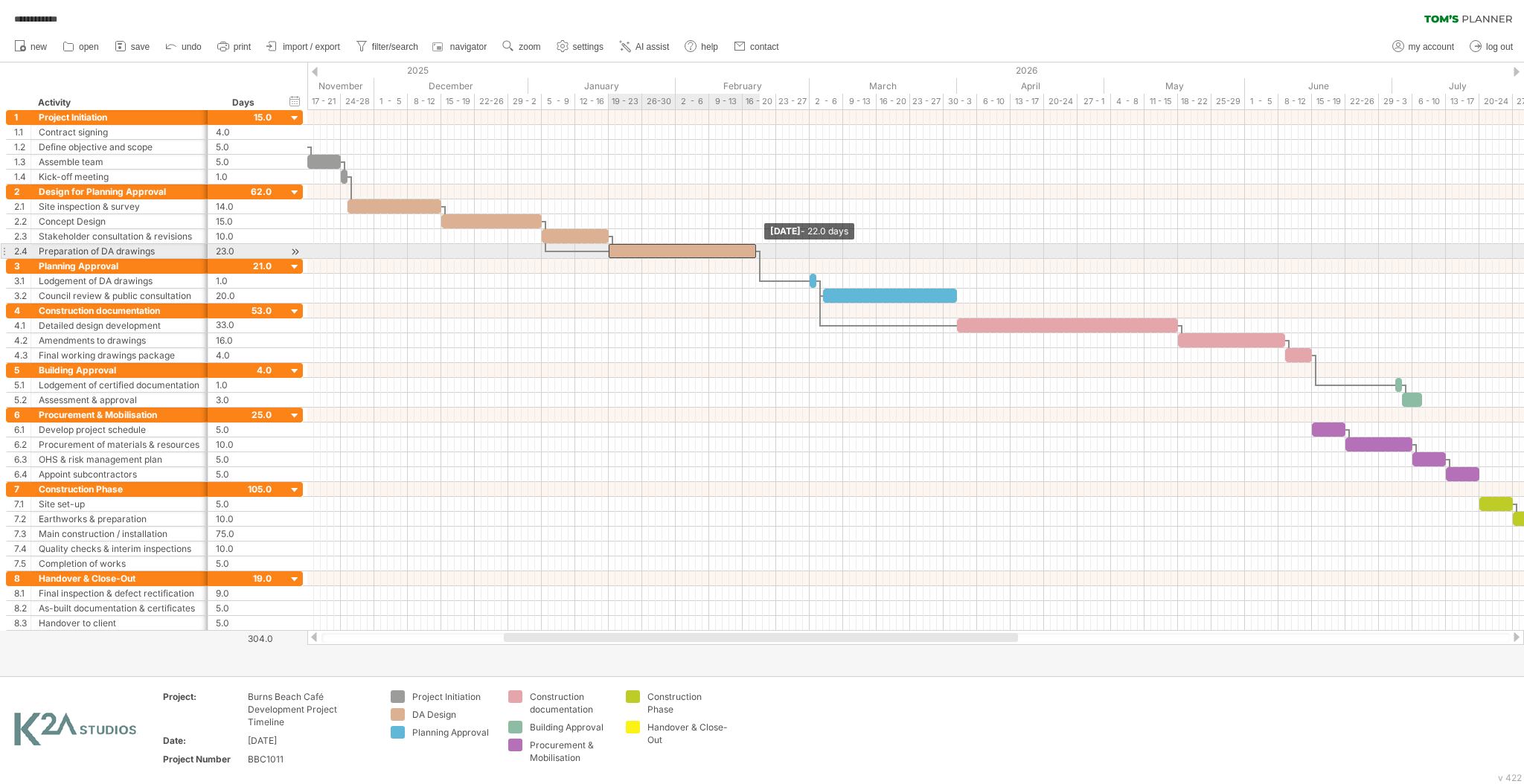
click at [760, 251] on div "[DATE] - 22.0 days [DATE] - 30.0 days" at bounding box center [915, 370] width 1217 height 520
click at [753, 248] on span at bounding box center [753, 251] width 6 height 14
click at [748, 251] on span at bounding box center [750, 251] width 6 height 14
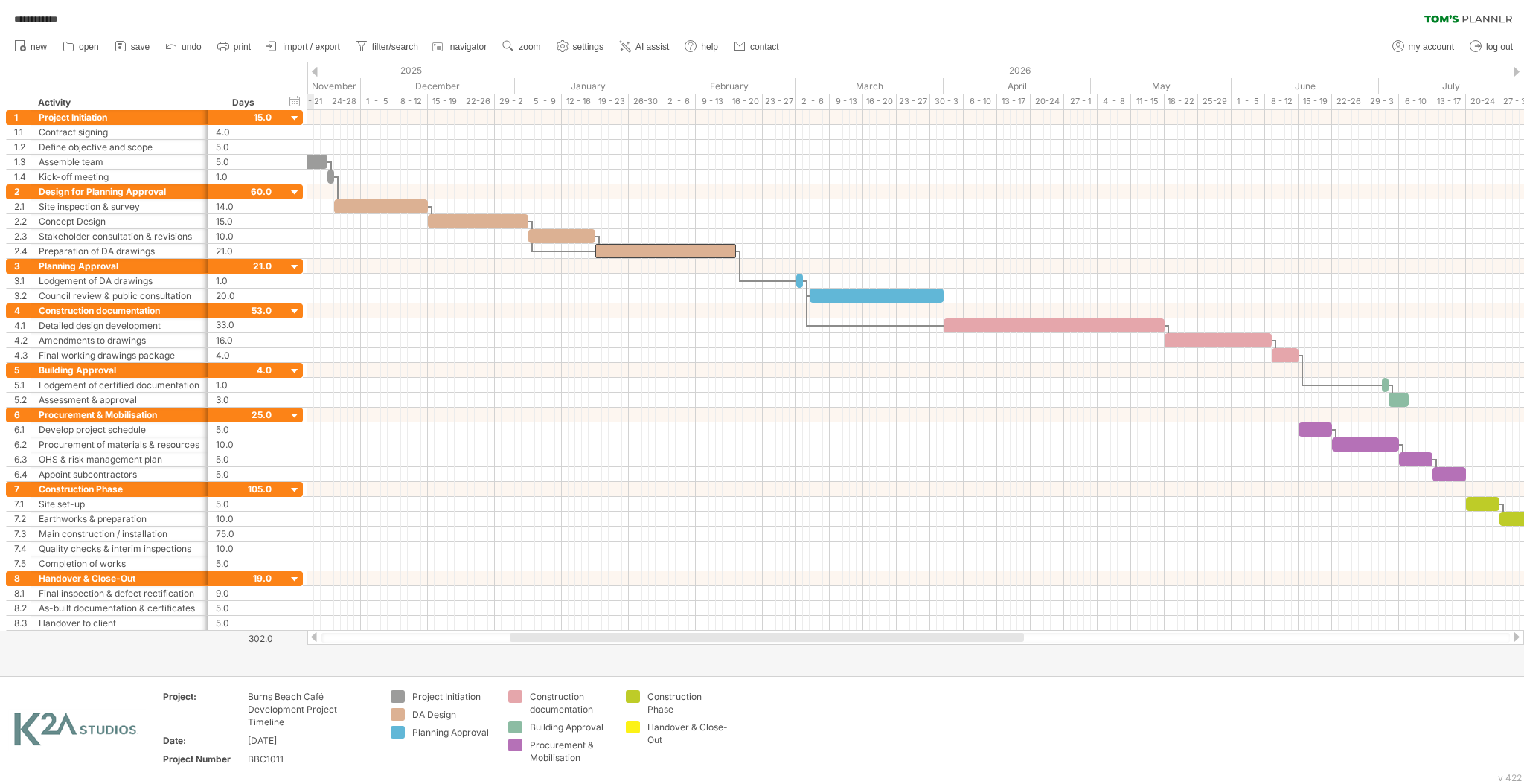
drag, startPoint x: 918, startPoint y: 636, endPoint x: 924, endPoint y: 644, distance: 10.0
click at [924, 644] on div at bounding box center [915, 637] width 1217 height 15
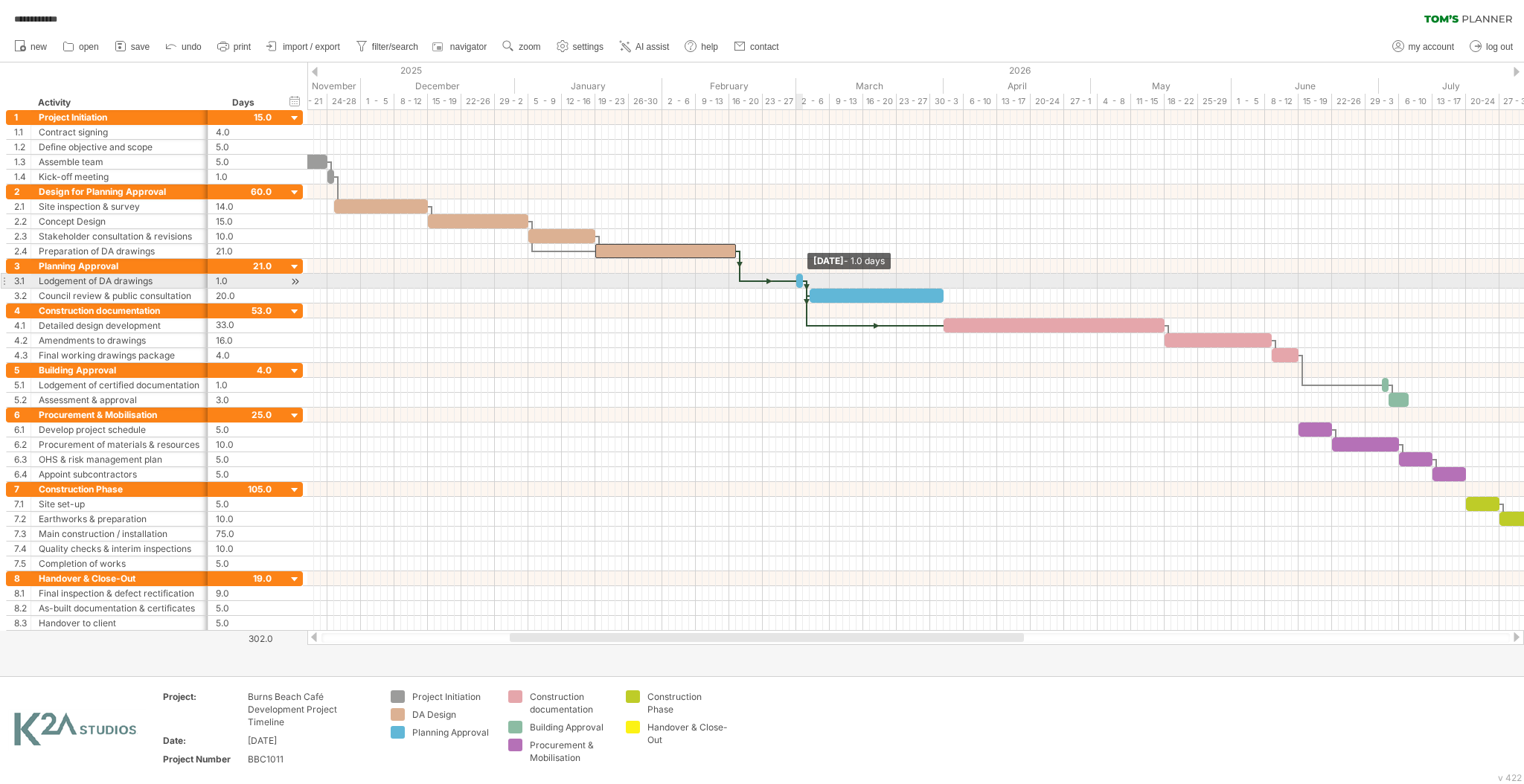
click at [800, 282] on span at bounding box center [803, 280] width 6 height 14
drag, startPoint x: 795, startPoint y: 275, endPoint x: 740, endPoint y: 279, distance: 55.1
click at [740, 279] on span at bounding box center [743, 280] width 6 height 14
drag, startPoint x: 802, startPoint y: 278, endPoint x: 750, endPoint y: 277, distance: 52.0
click at [750, 277] on span at bounding box center [750, 280] width 6 height 14
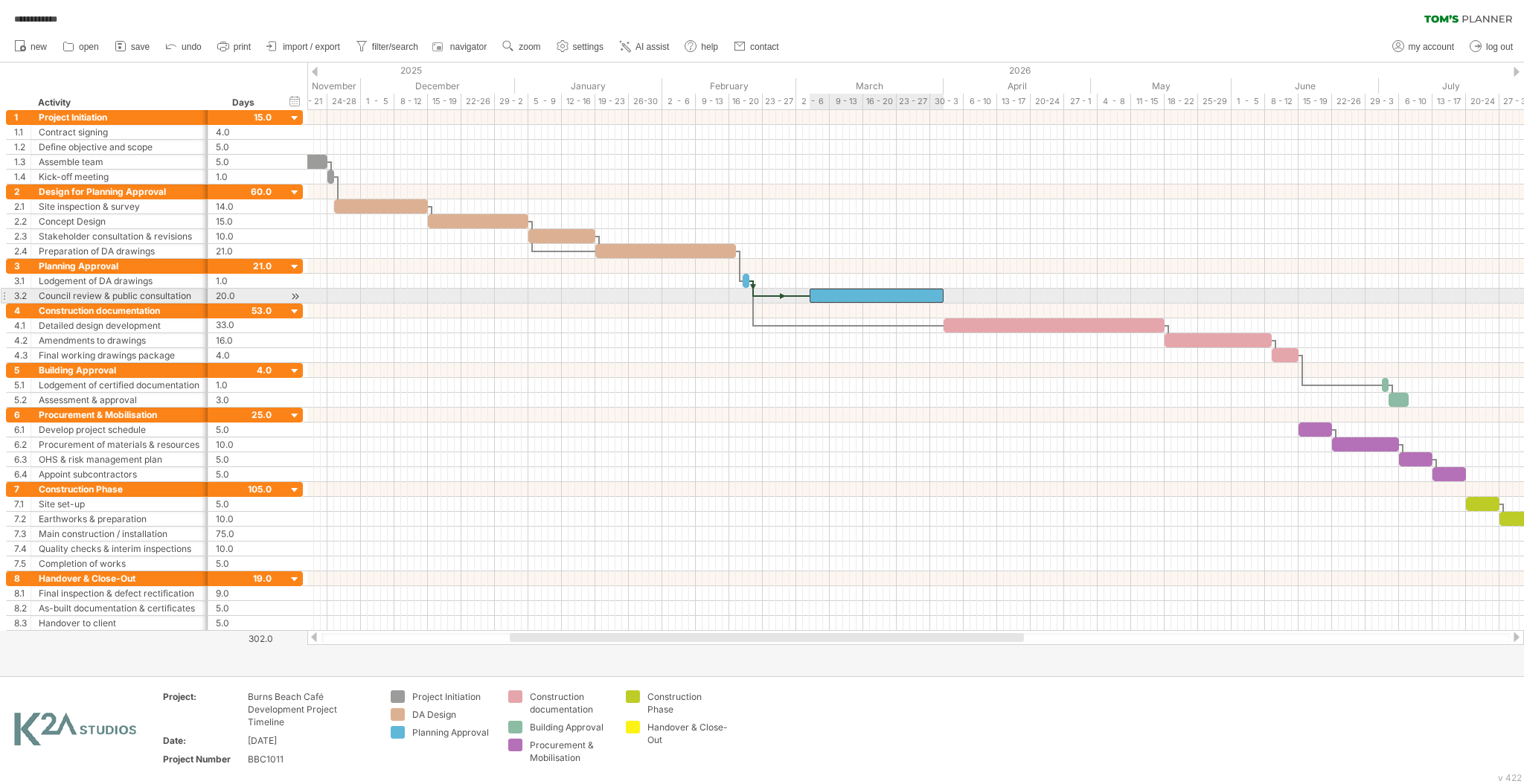
click at [815, 295] on div at bounding box center [877, 295] width 134 height 14
drag, startPoint x: 806, startPoint y: 293, endPoint x: 751, endPoint y: 289, distance: 55.1
click at [751, 289] on div "[DATE] [DATE] - 28.0 days" at bounding box center [915, 370] width 1217 height 520
drag, startPoint x: 945, startPoint y: 296, endPoint x: 847, endPoint y: 295, distance: 98.0
click at [847, 295] on span at bounding box center [847, 295] width 6 height 14
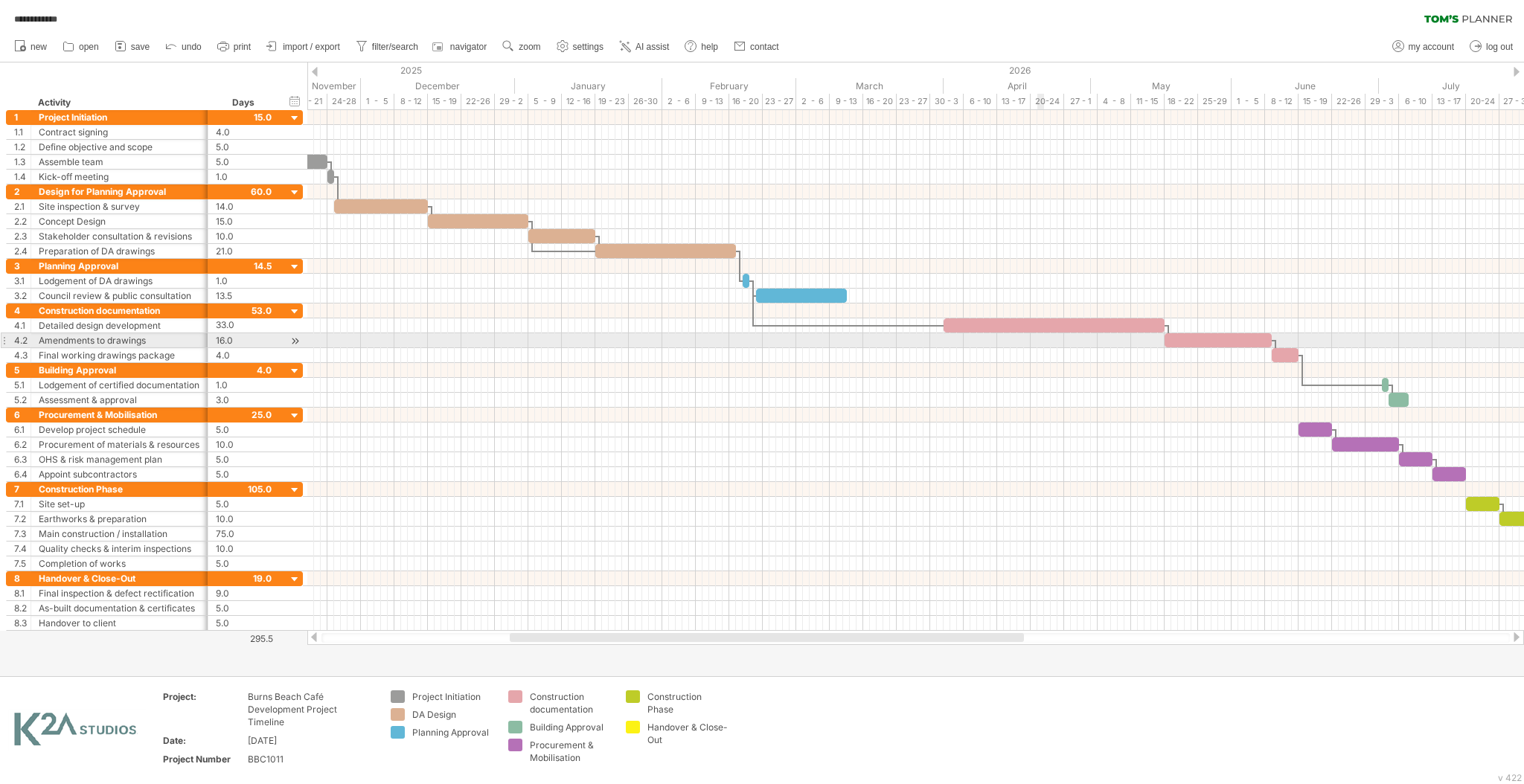
click at [1043, 334] on div at bounding box center [915, 340] width 1217 height 15
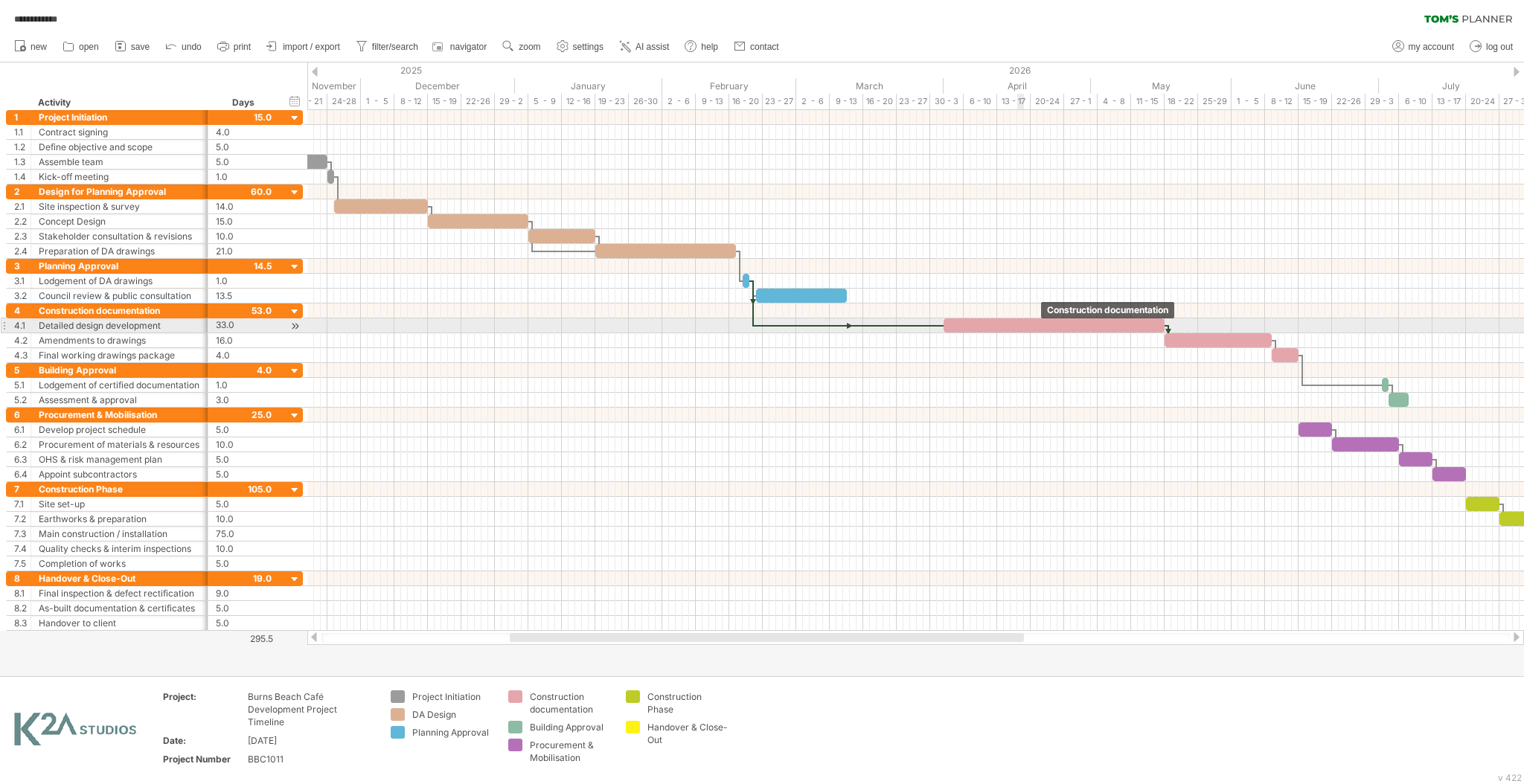
click at [1017, 325] on div at bounding box center [1054, 326] width 221 height 14
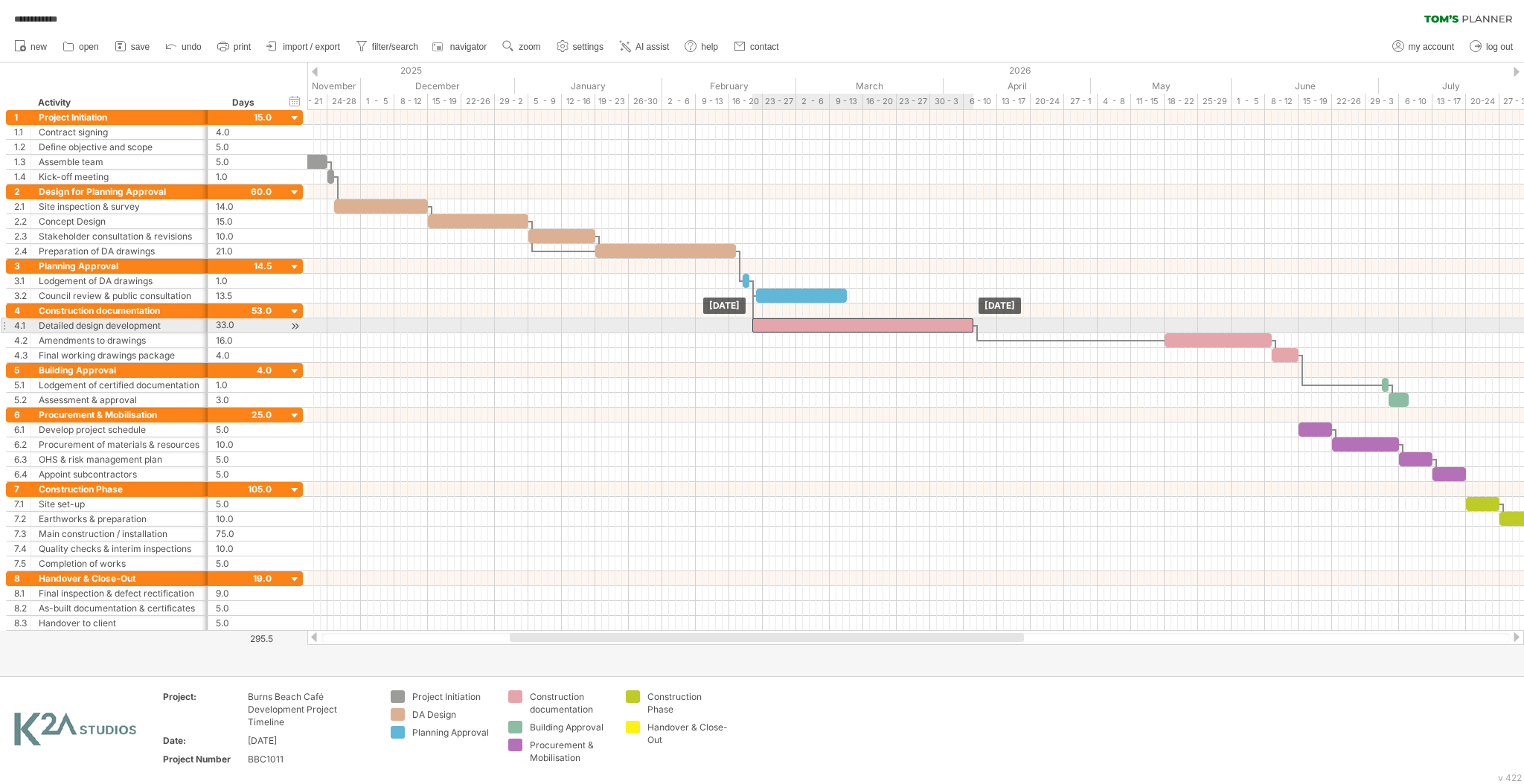
drag, startPoint x: 1001, startPoint y: 328, endPoint x: 811, endPoint y: 327, distance: 190.0
click at [811, 327] on div at bounding box center [863, 326] width 221 height 14
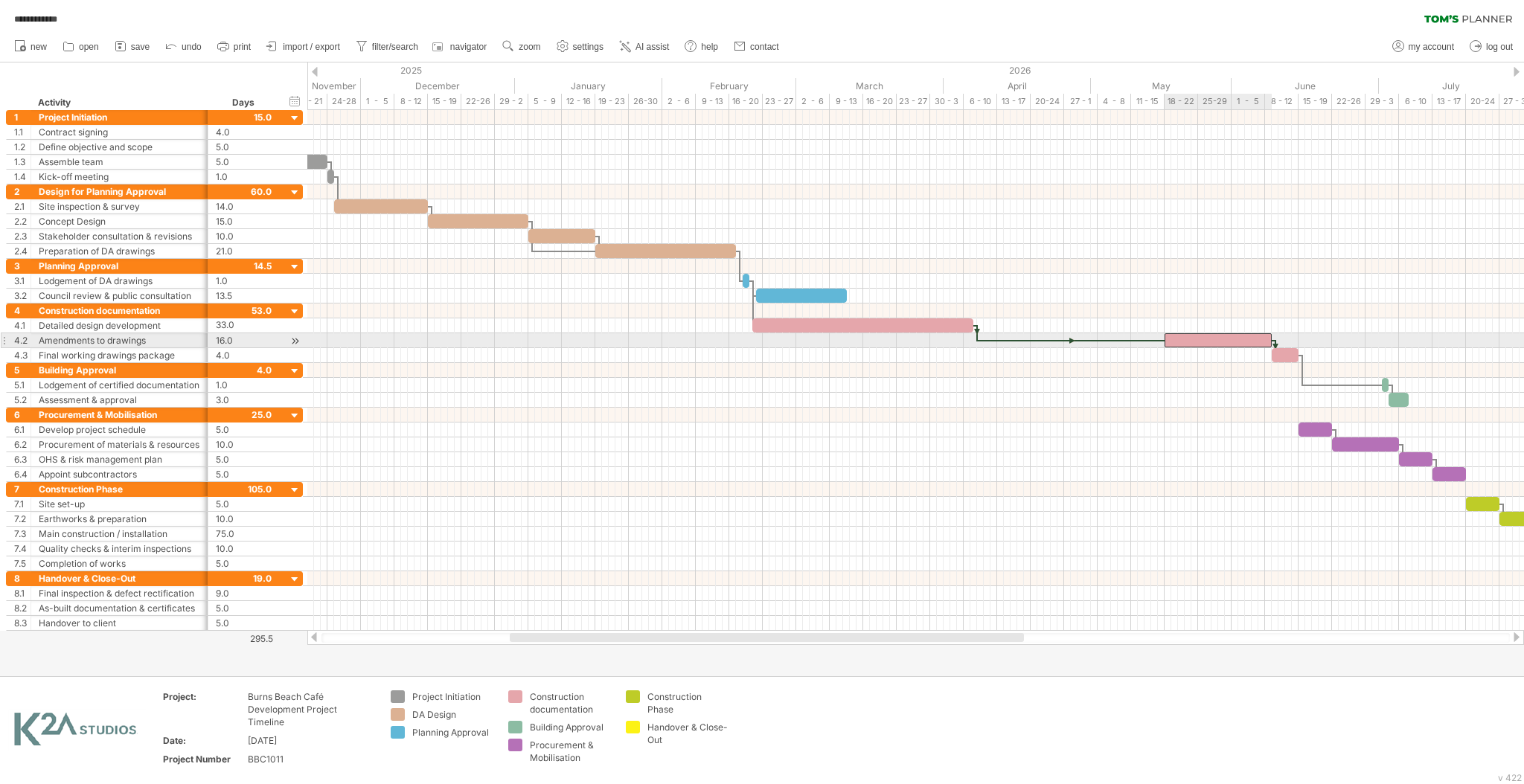
click at [1217, 343] on div at bounding box center [1218, 340] width 107 height 14
drag, startPoint x: 1229, startPoint y: 343, endPoint x: 1037, endPoint y: 343, distance: 192.0
click at [1037, 343] on div at bounding box center [1026, 340] width 107 height 14
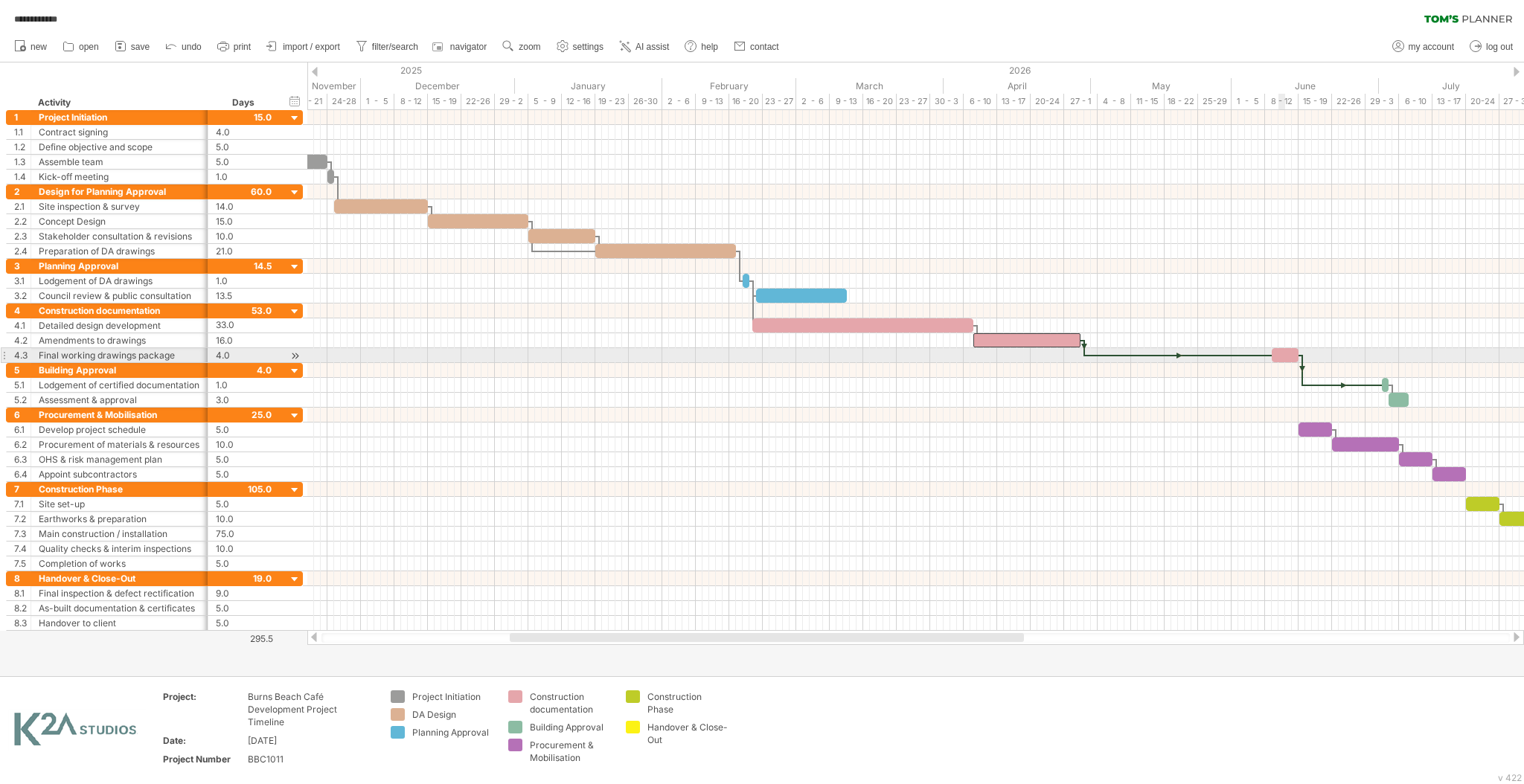
click at [1284, 356] on div at bounding box center [1285, 355] width 27 height 14
drag, startPoint x: 1280, startPoint y: 356, endPoint x: 1092, endPoint y: 352, distance: 188.0
click at [1092, 352] on div at bounding box center [1097, 355] width 27 height 14
click at [1096, 356] on div at bounding box center [1097, 355] width 27 height 14
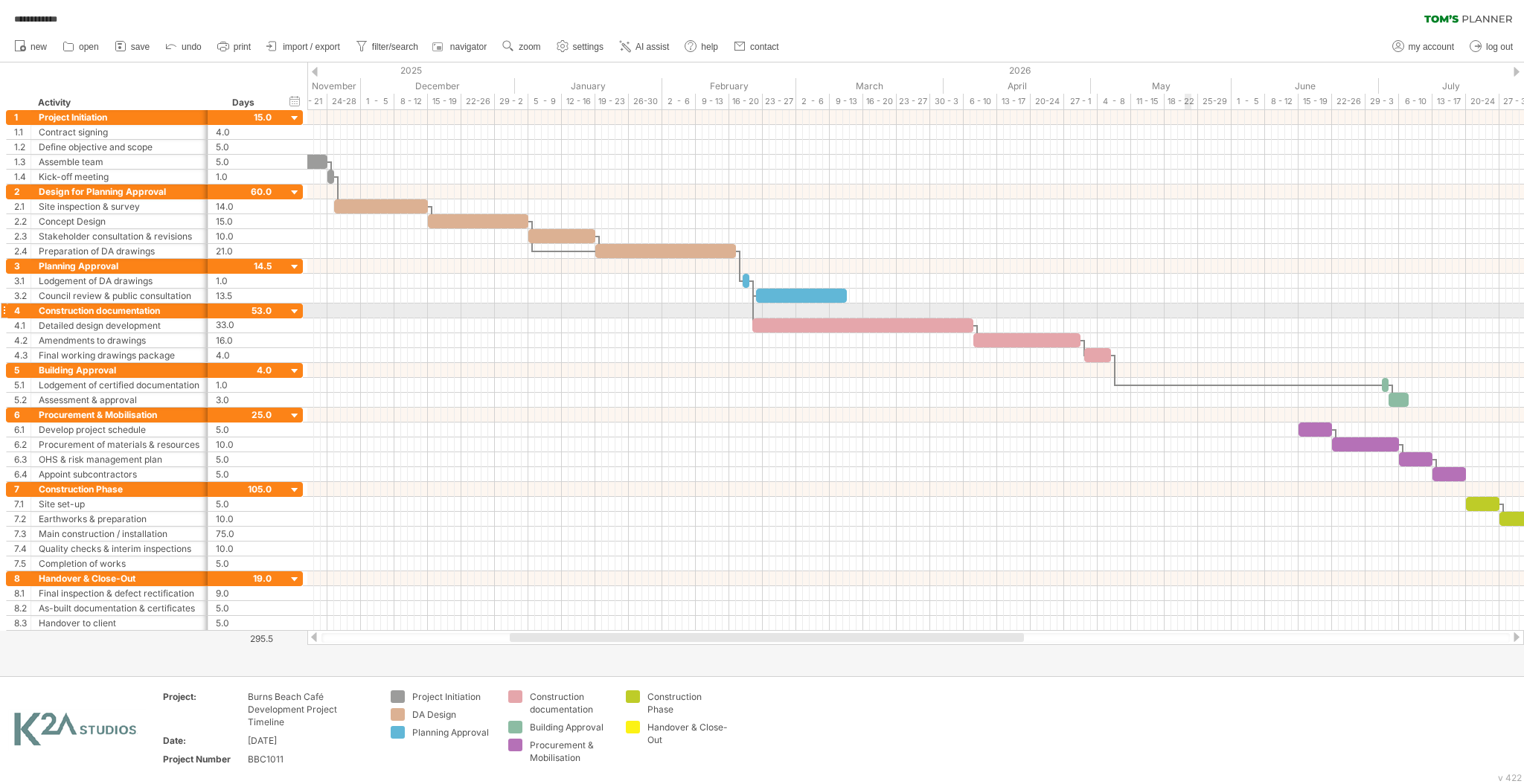
click at [1185, 314] on div at bounding box center [915, 311] width 1217 height 15
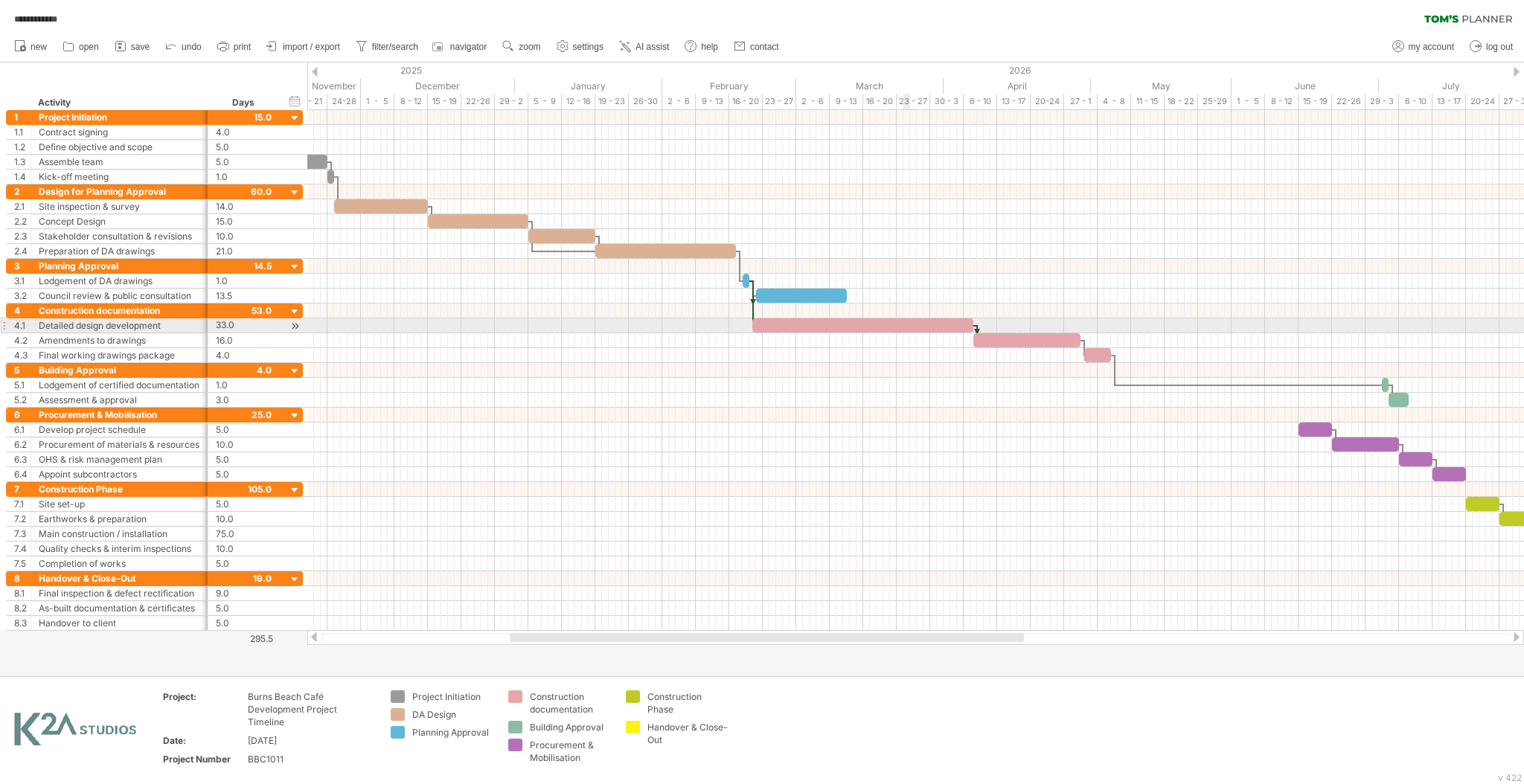
click at [905, 325] on div at bounding box center [863, 326] width 221 height 14
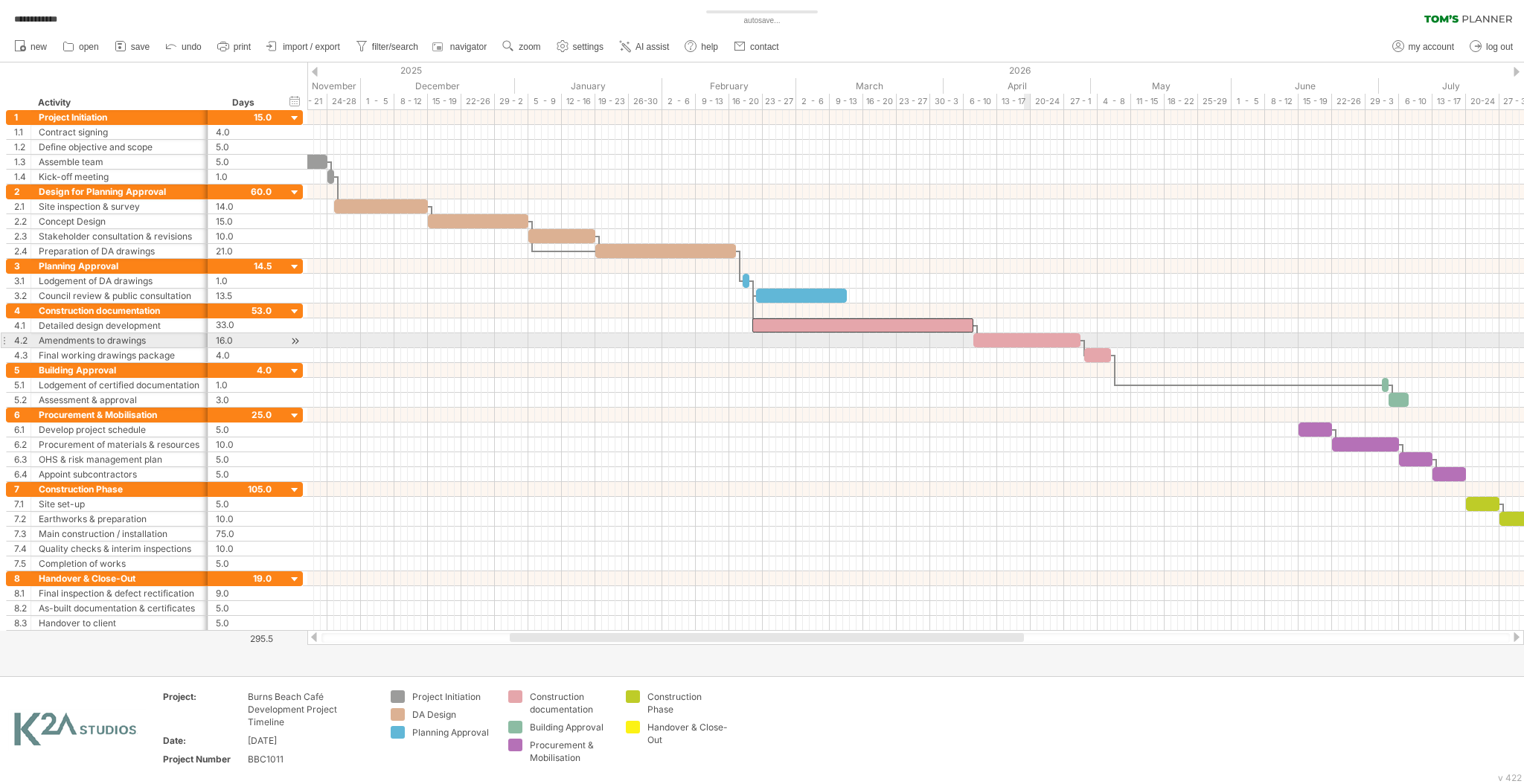
click at [1024, 340] on div at bounding box center [1026, 340] width 107 height 14
drag, startPoint x: 1079, startPoint y: 340, endPoint x: 1091, endPoint y: 340, distance: 12.0
click at [1091, 340] on span at bounding box center [1094, 340] width 6 height 14
drag, startPoint x: 1093, startPoint y: 340, endPoint x: 1108, endPoint y: 340, distance: 15.0
click at [1108, 340] on span at bounding box center [1108, 340] width 6 height 14
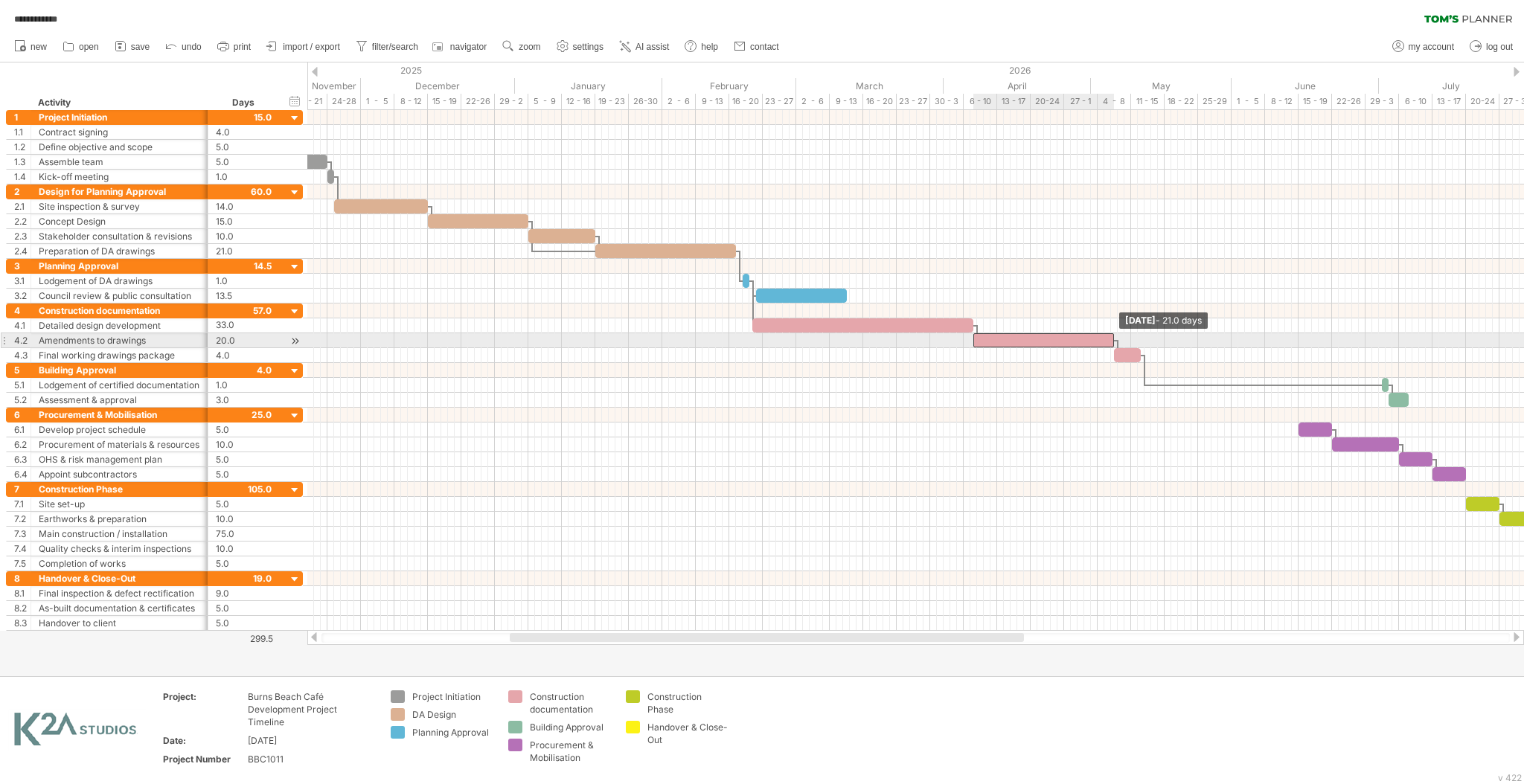
drag, startPoint x: 1108, startPoint y: 340, endPoint x: 1116, endPoint y: 340, distance: 8.0
click at [1116, 340] on span at bounding box center [1114, 340] width 6 height 14
drag, startPoint x: 1116, startPoint y: 340, endPoint x: 1125, endPoint y: 340, distance: 9.0
click at [1125, 340] on span at bounding box center [1125, 340] width 6 height 14
click at [1129, 339] on span at bounding box center [1131, 340] width 6 height 14
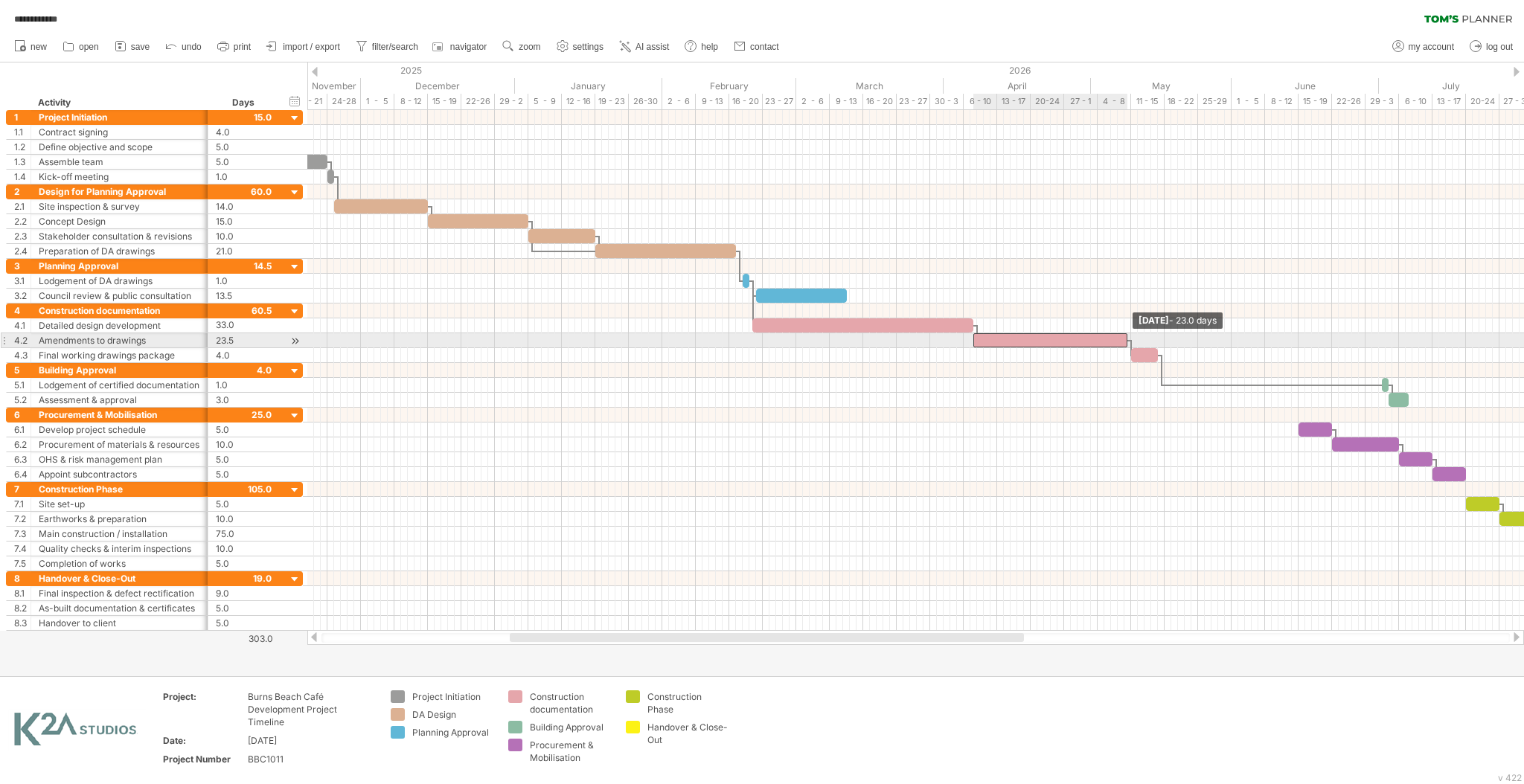
click at [1126, 339] on span at bounding box center [1128, 340] width 6 height 14
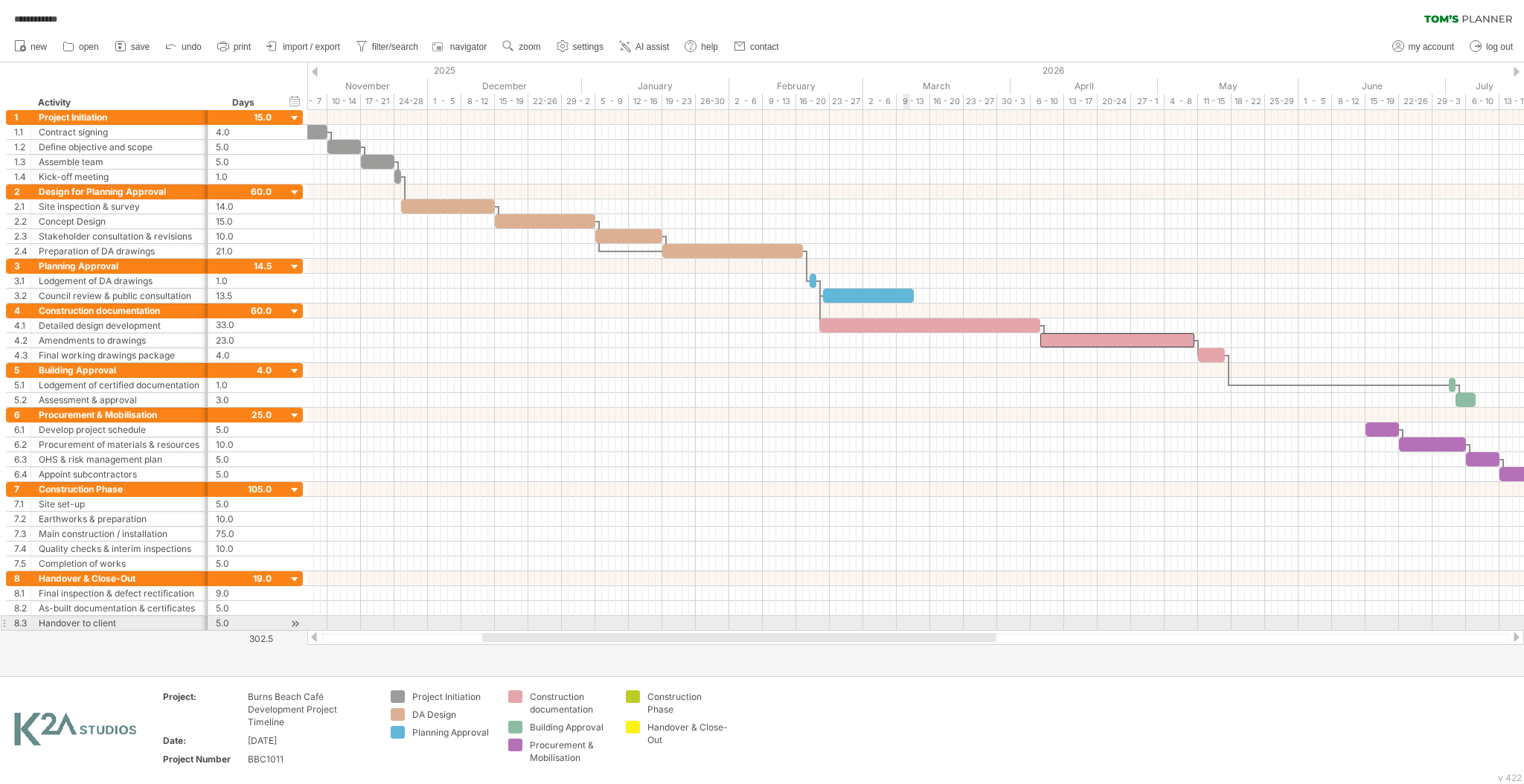
drag, startPoint x: 936, startPoint y: 638, endPoint x: 908, endPoint y: 618, distance: 34.4
click at [908, 618] on div "**********" at bounding box center [762, 392] width 1524 height 784
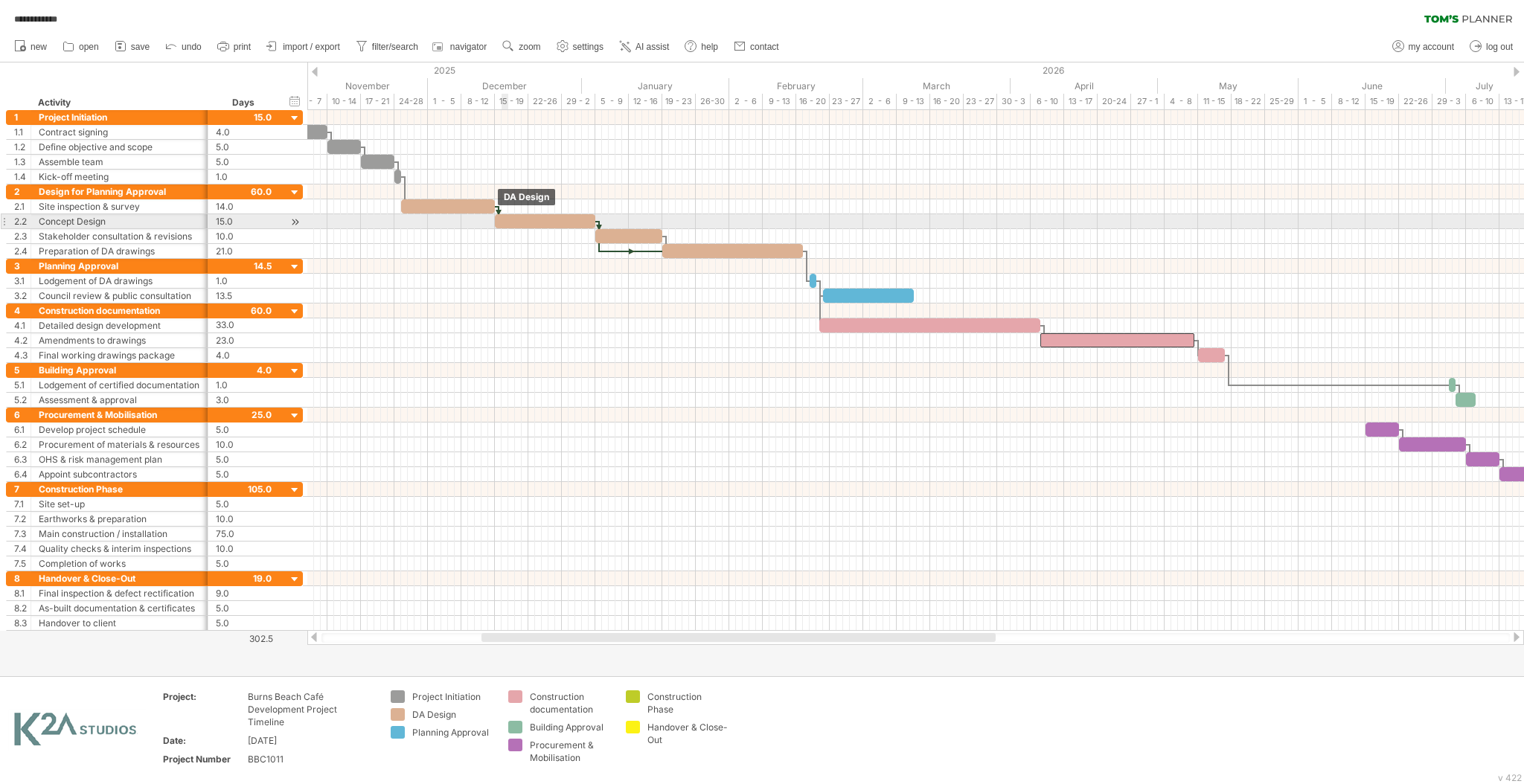
click at [504, 221] on div at bounding box center [545, 221] width 100 height 14
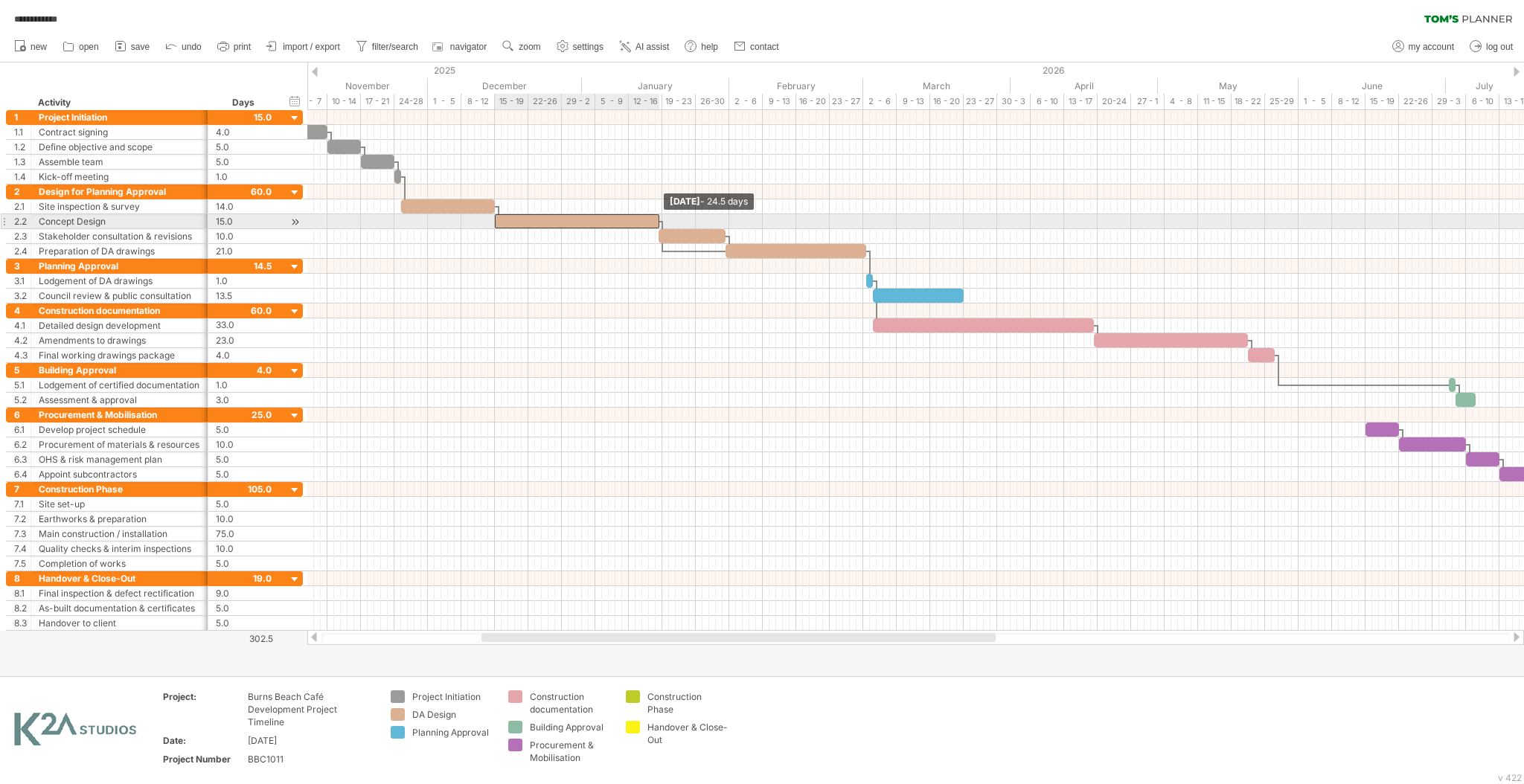
drag, startPoint x: 595, startPoint y: 220, endPoint x: 659, endPoint y: 224, distance: 64.1
click at [659, 224] on span at bounding box center [659, 221] width 6 height 14
drag, startPoint x: 657, startPoint y: 218, endPoint x: 671, endPoint y: 218, distance: 14.0
click at [671, 218] on span at bounding box center [673, 221] width 6 height 14
drag, startPoint x: 671, startPoint y: 218, endPoint x: 689, endPoint y: 218, distance: 18.0
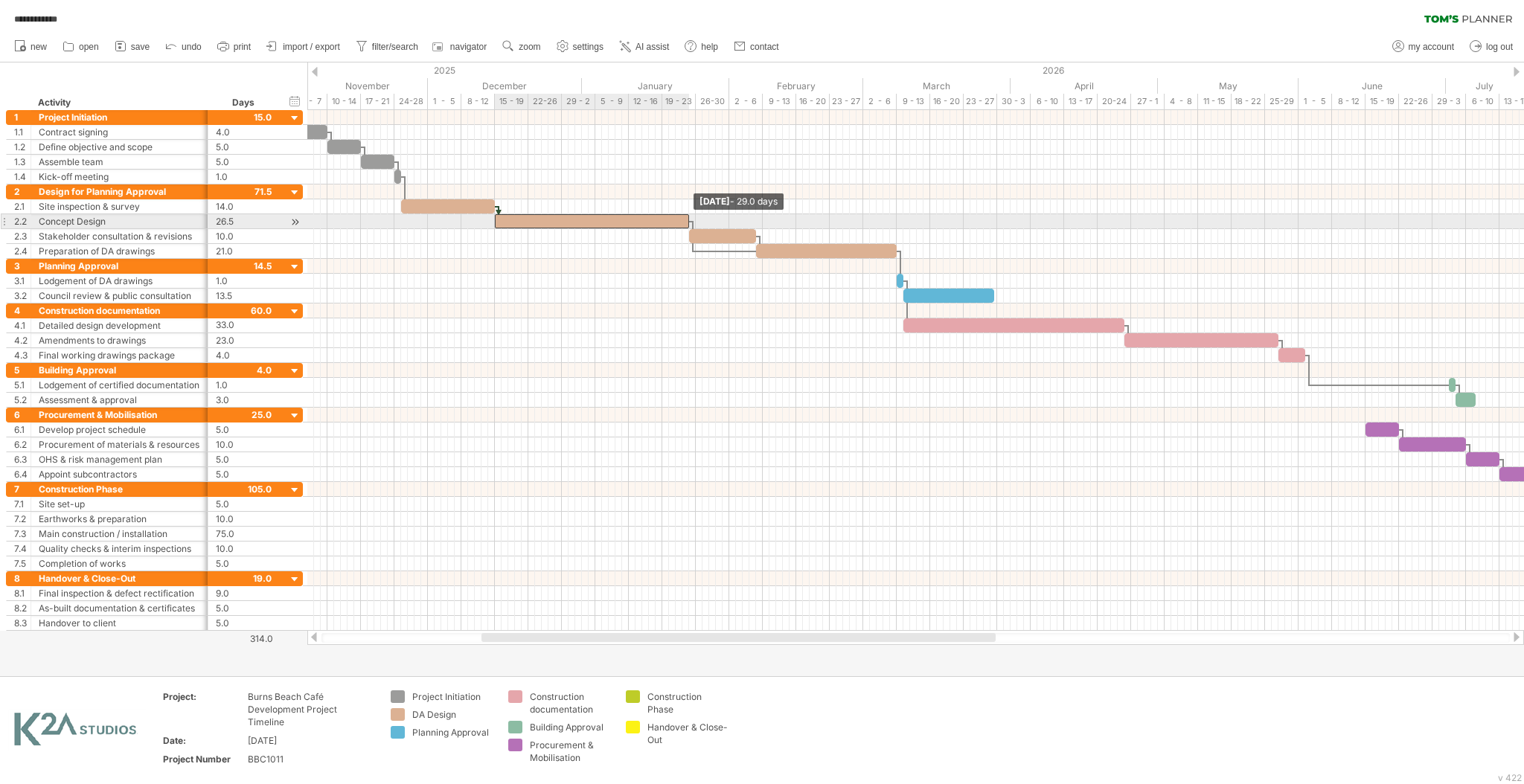
click at [689, 218] on span at bounding box center [689, 221] width 6 height 14
click at [696, 218] on span at bounding box center [696, 221] width 6 height 14
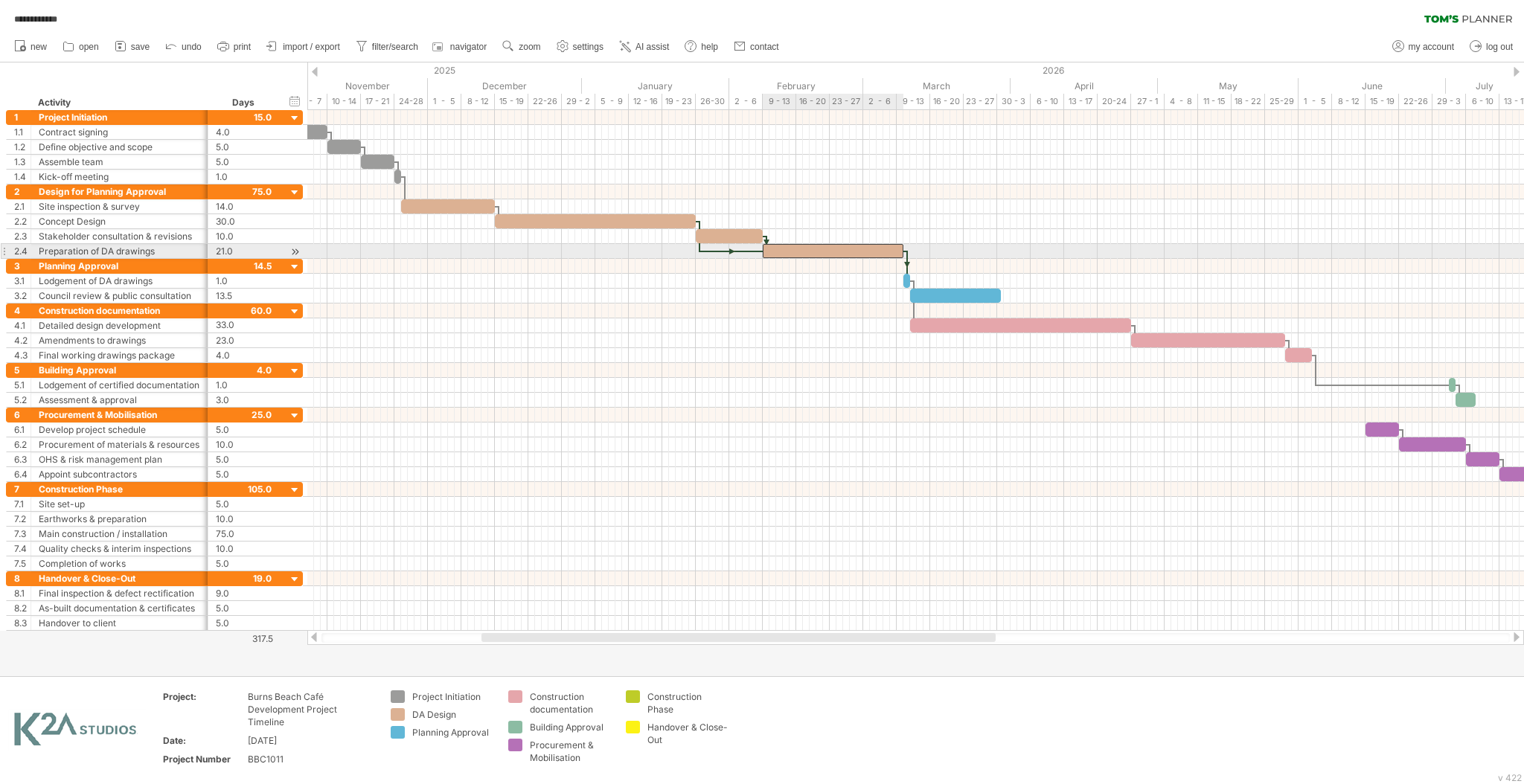
click at [804, 256] on div at bounding box center [832, 251] width 141 height 14
click at [803, 253] on div at bounding box center [832, 251] width 141 height 14
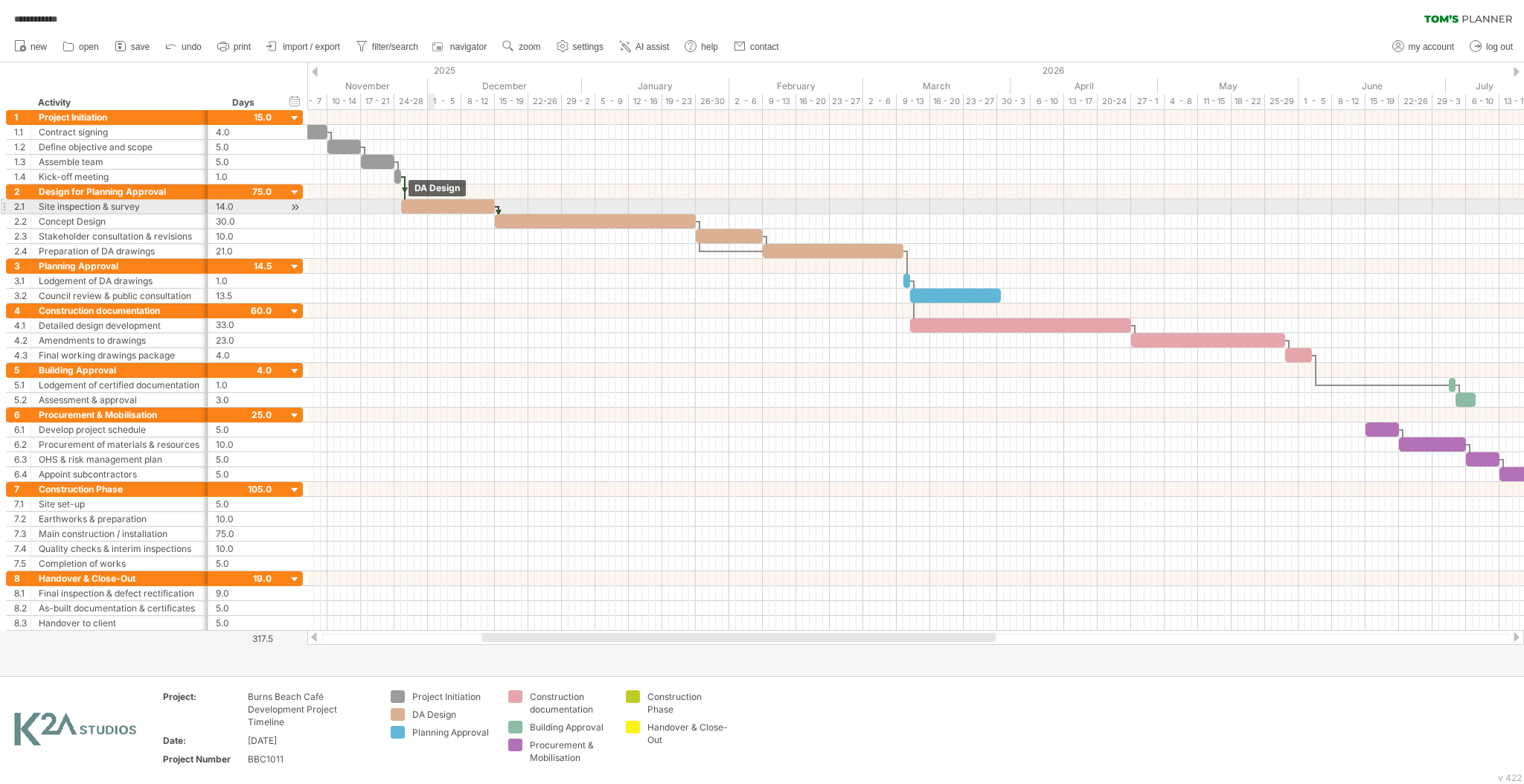
click at [432, 209] on div at bounding box center [448, 207] width 93 height 14
click at [162, 191] on div "Design for Planning Approval" at bounding box center [119, 192] width 161 height 14
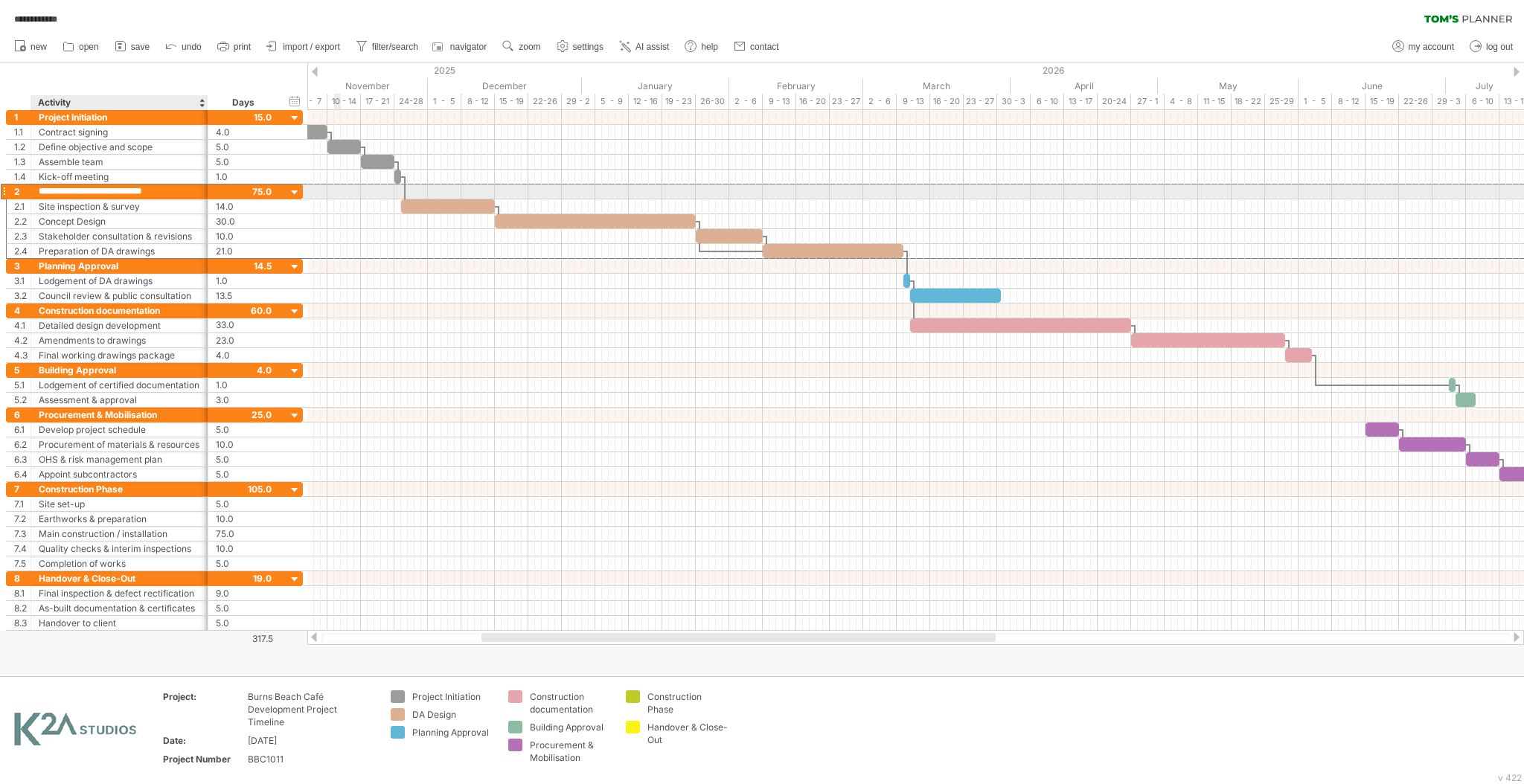
click at [185, 188] on input "**********" at bounding box center [119, 192] width 161 height 14
type input "**********"
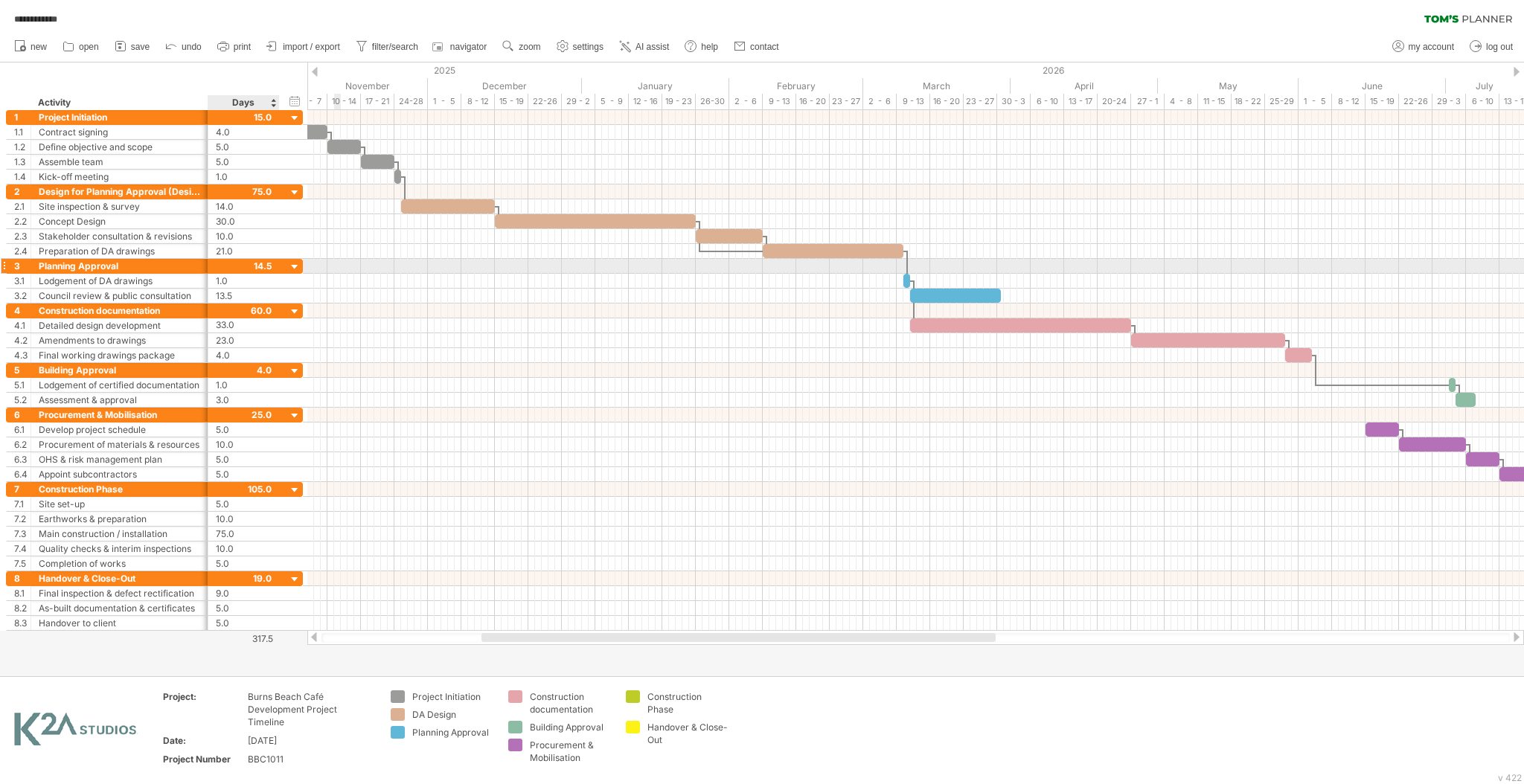
click at [292, 264] on div at bounding box center [295, 268] width 14 height 14
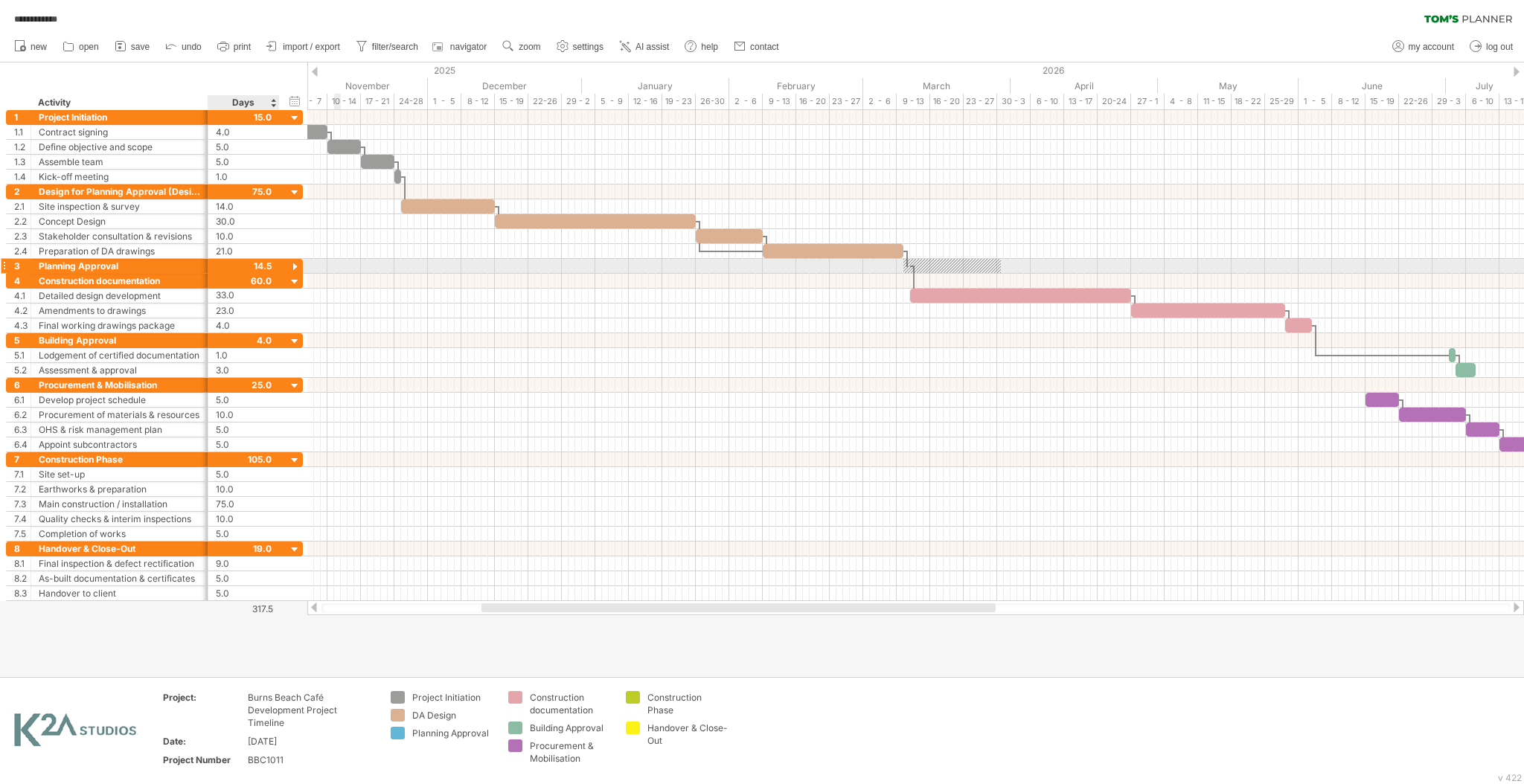
click at [246, 269] on div at bounding box center [243, 266] width 56 height 14
click at [293, 266] on div at bounding box center [295, 268] width 14 height 14
